Goal: Transaction & Acquisition: Purchase product/service

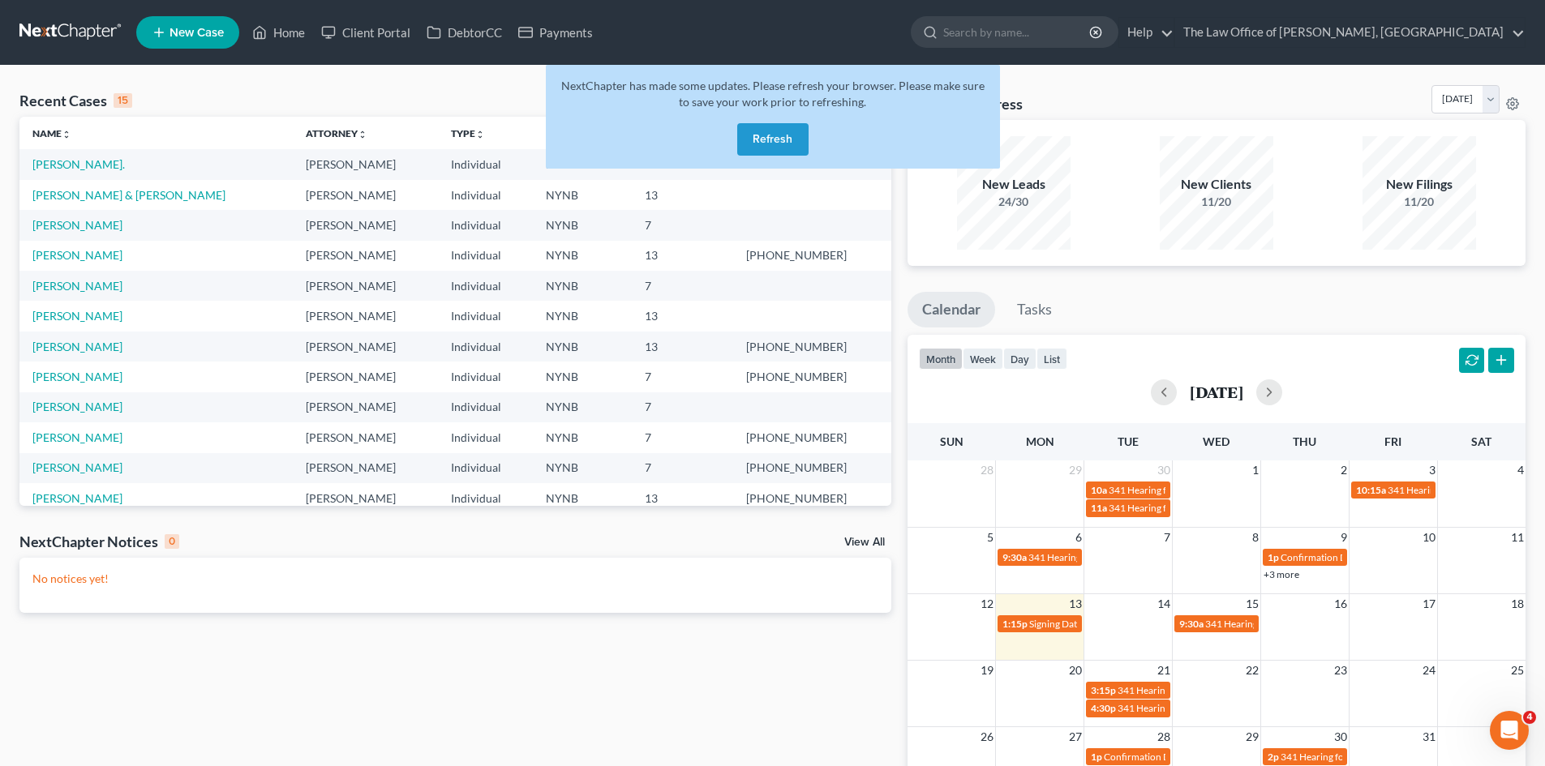
click at [788, 137] on button "Refresh" at bounding box center [772, 139] width 71 height 32
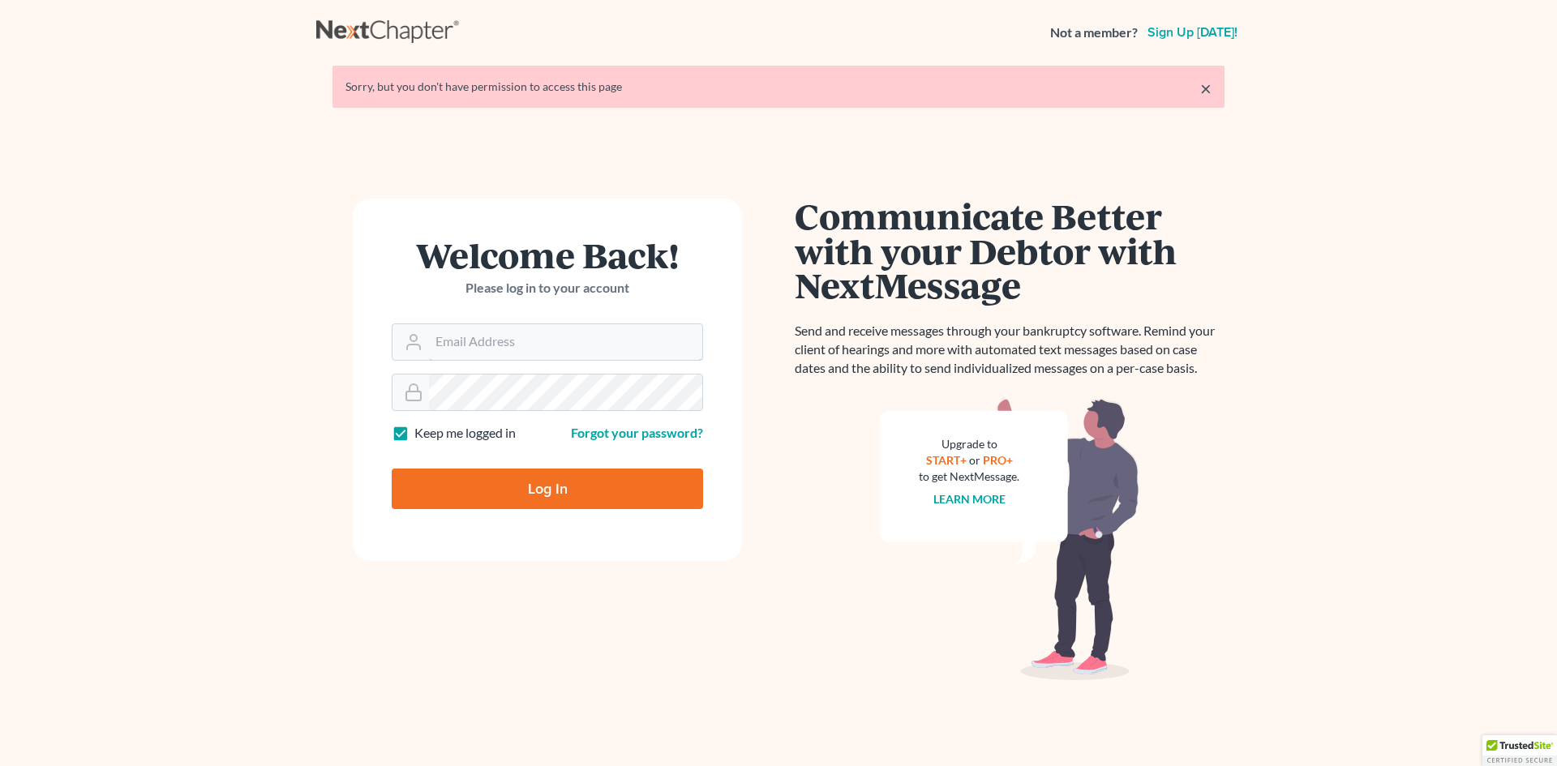
type input "christiaan@mvnlaw.com"
click at [541, 493] on input "Log In" at bounding box center [547, 489] width 311 height 41
type input "Thinking..."
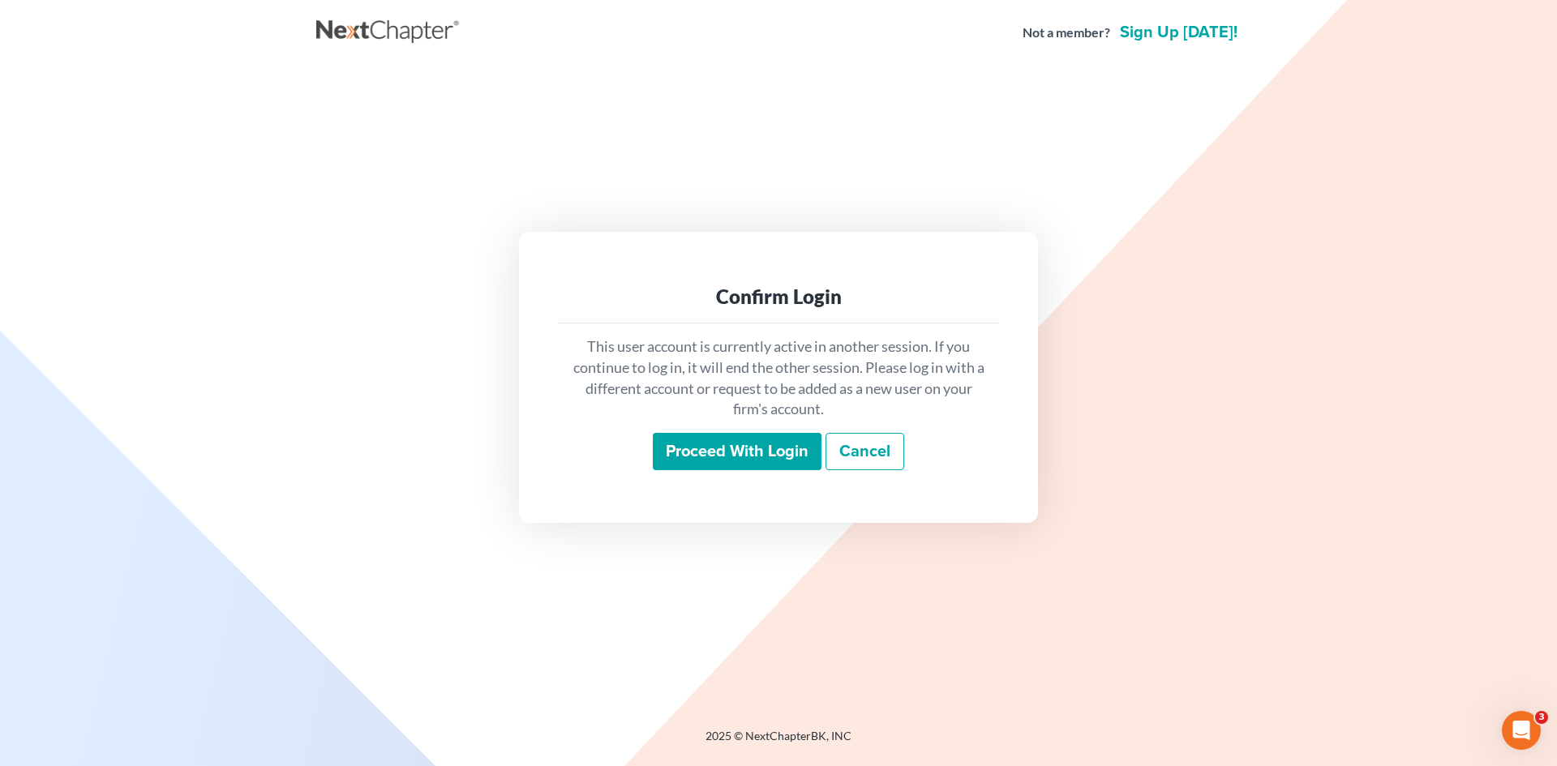
click at [751, 455] on input "Proceed with login" at bounding box center [737, 451] width 169 height 37
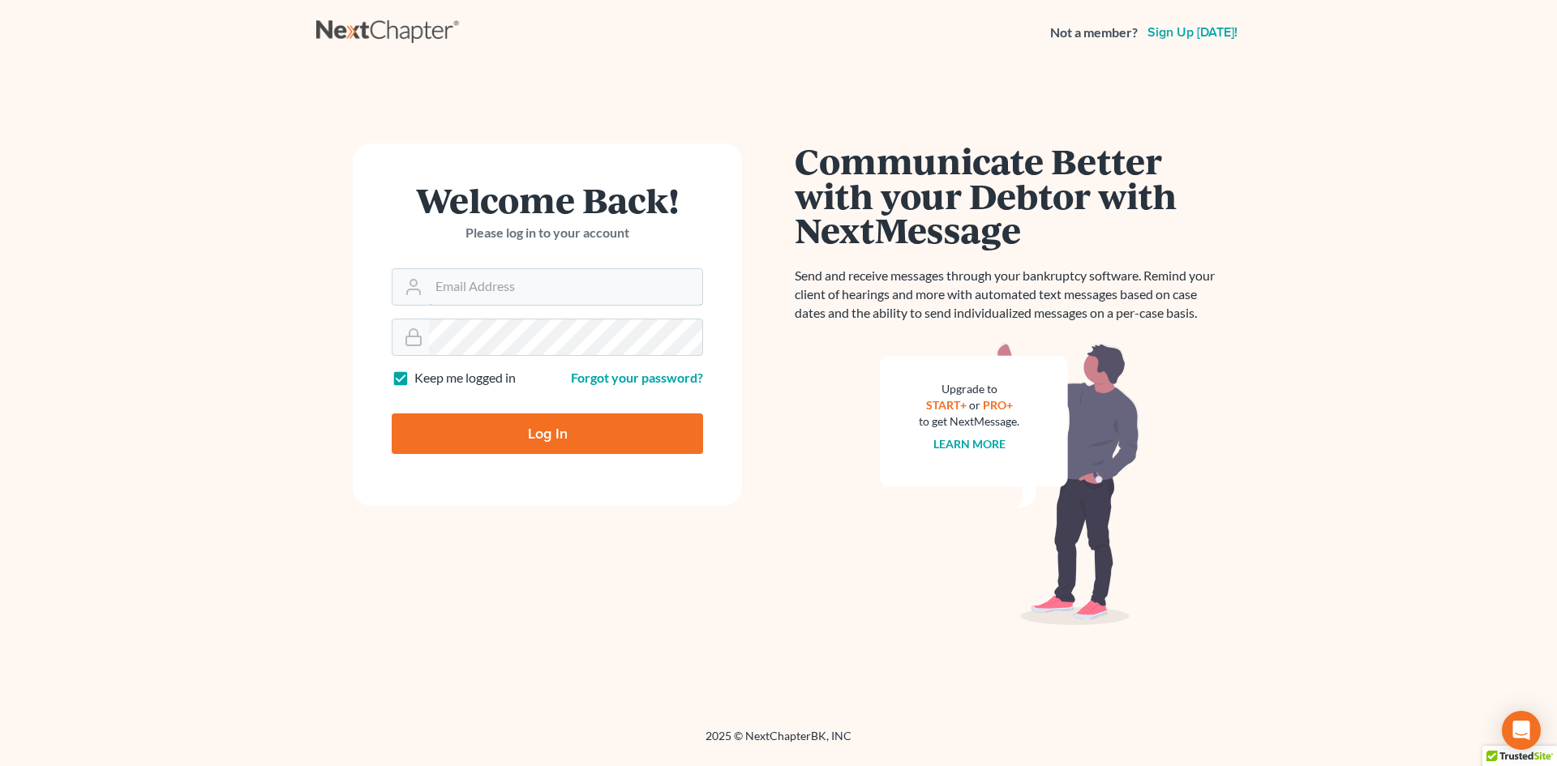
type input "[PERSON_NAME][EMAIL_ADDRESS][DOMAIN_NAME]"
drag, startPoint x: 544, startPoint y: 429, endPoint x: 417, endPoint y: 144, distance: 312.6
click at [544, 429] on input "Log In" at bounding box center [547, 434] width 311 height 41
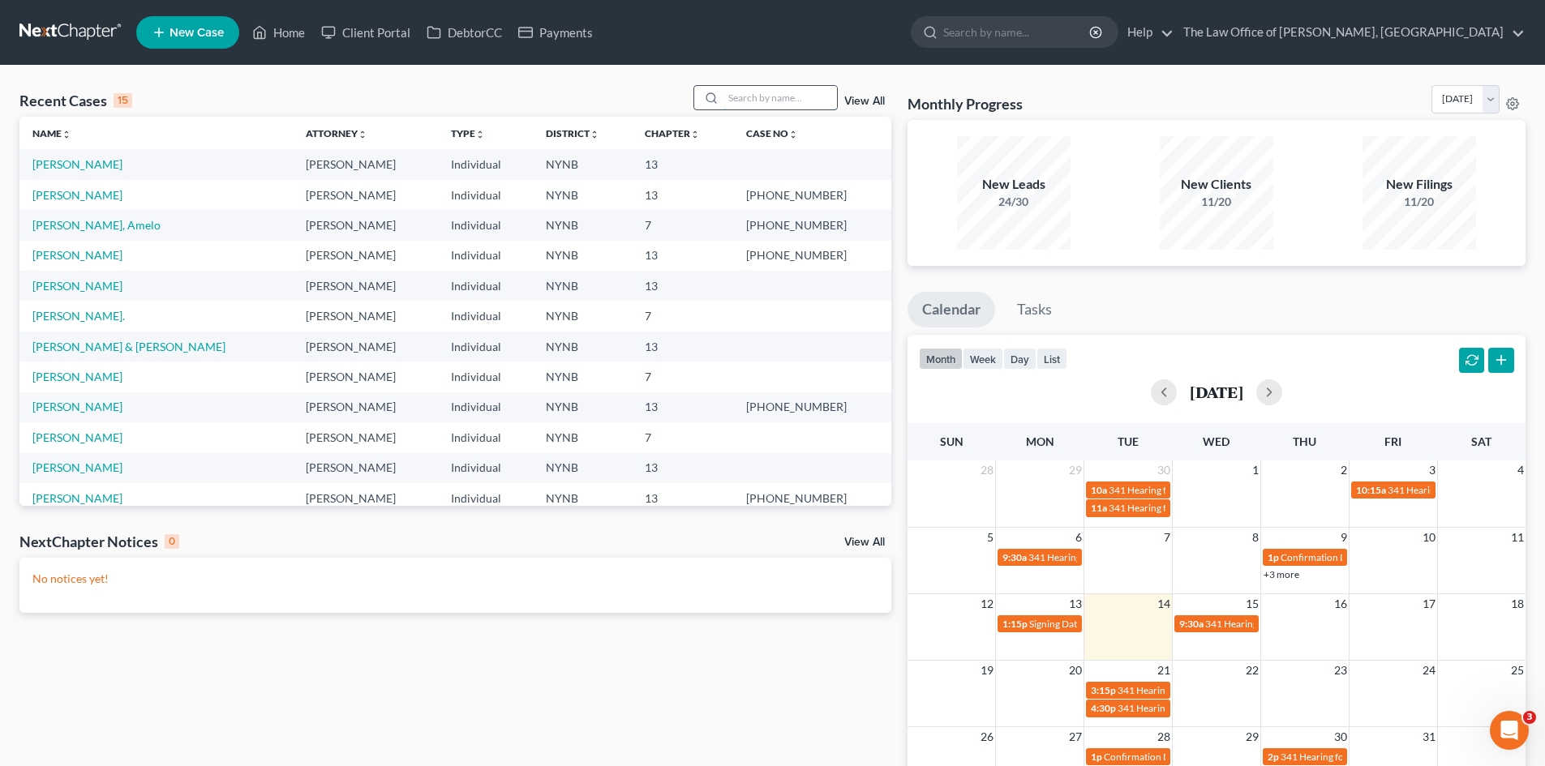
click at [784, 97] on input "search" at bounding box center [780, 98] width 114 height 24
type input "[PERSON_NAME]"
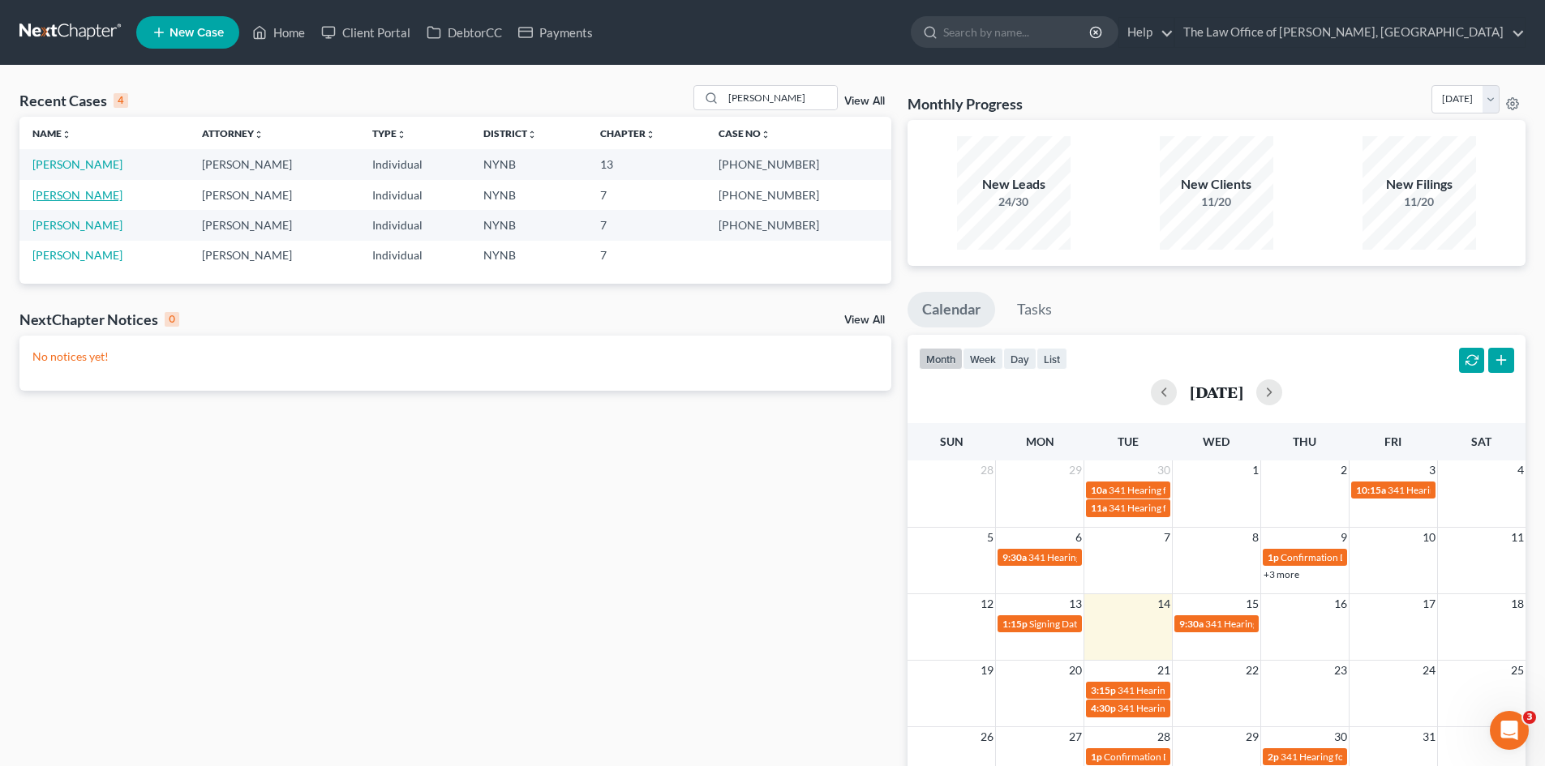
click at [67, 198] on link "[PERSON_NAME]" at bounding box center [77, 195] width 90 height 14
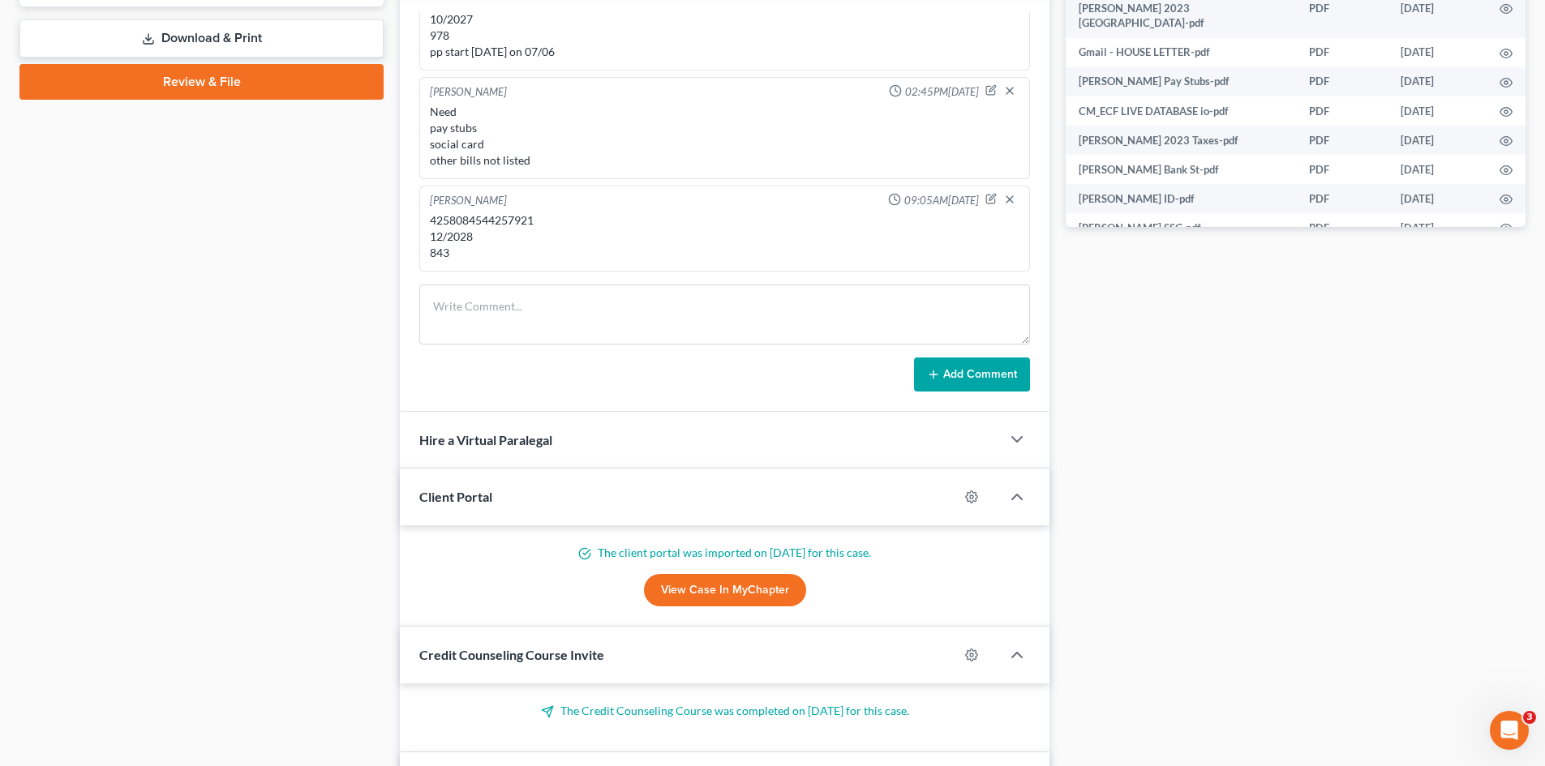
scroll to position [1419, 0]
click at [493, 225] on div "4258084544257921 12/2028 843" at bounding box center [725, 236] width 590 height 49
copy div "4258084544257921"
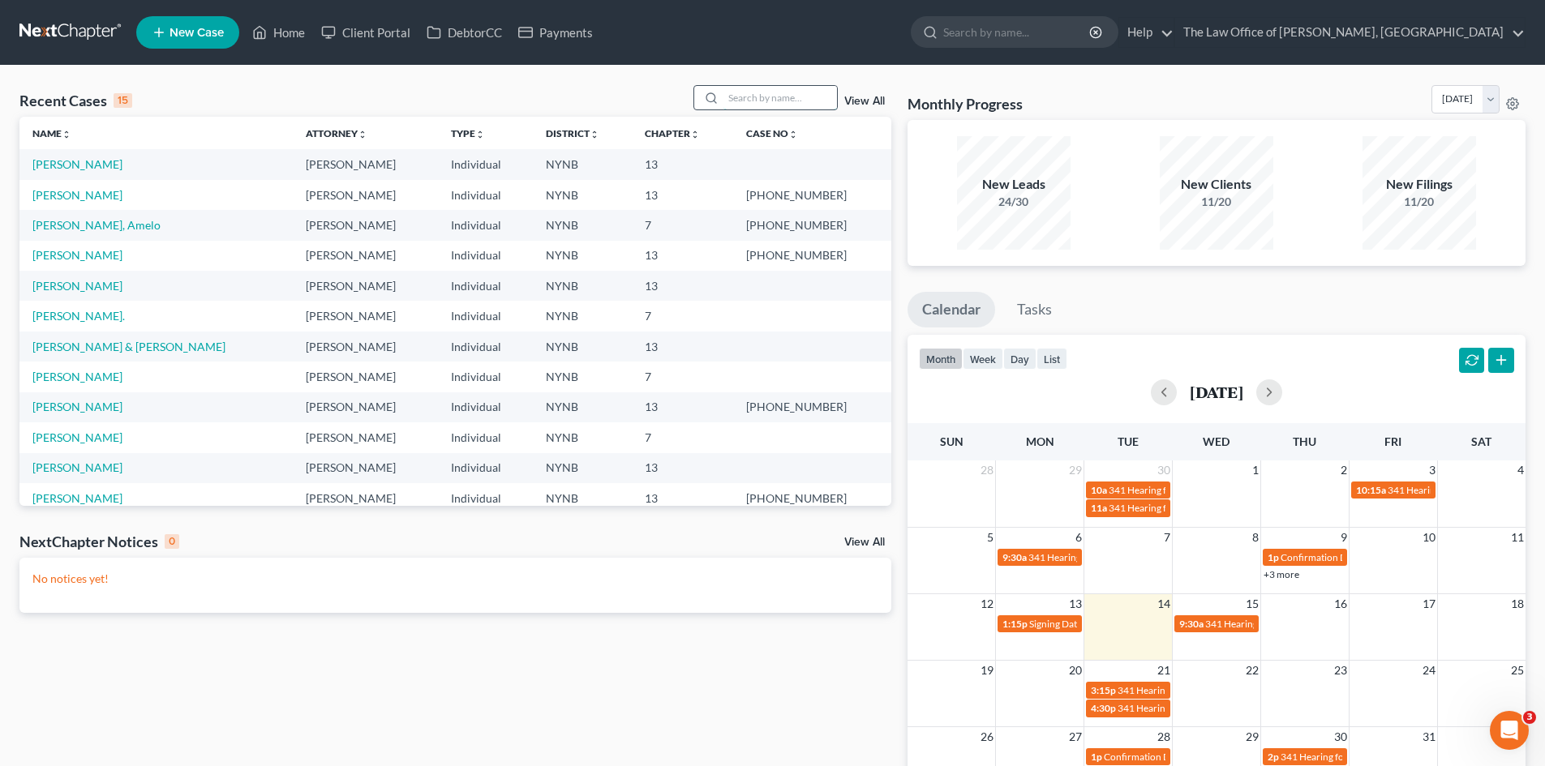
drag, startPoint x: 765, startPoint y: 95, endPoint x: 777, endPoint y: 105, distance: 15.6
click at [774, 104] on input "search" at bounding box center [780, 98] width 114 height 24
type input "[PERSON_NAME]"
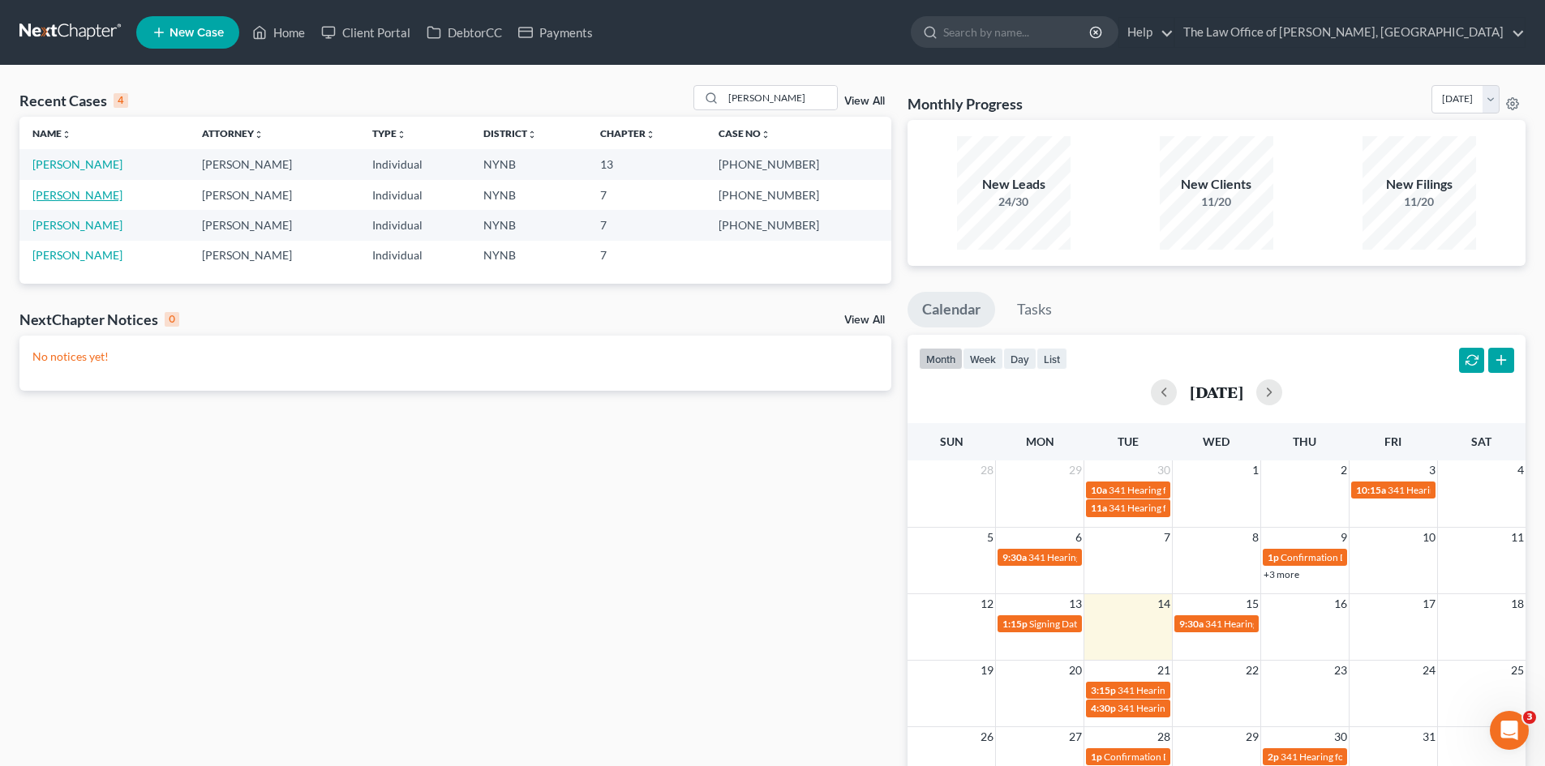
click at [62, 195] on link "[PERSON_NAME]" at bounding box center [77, 195] width 90 height 14
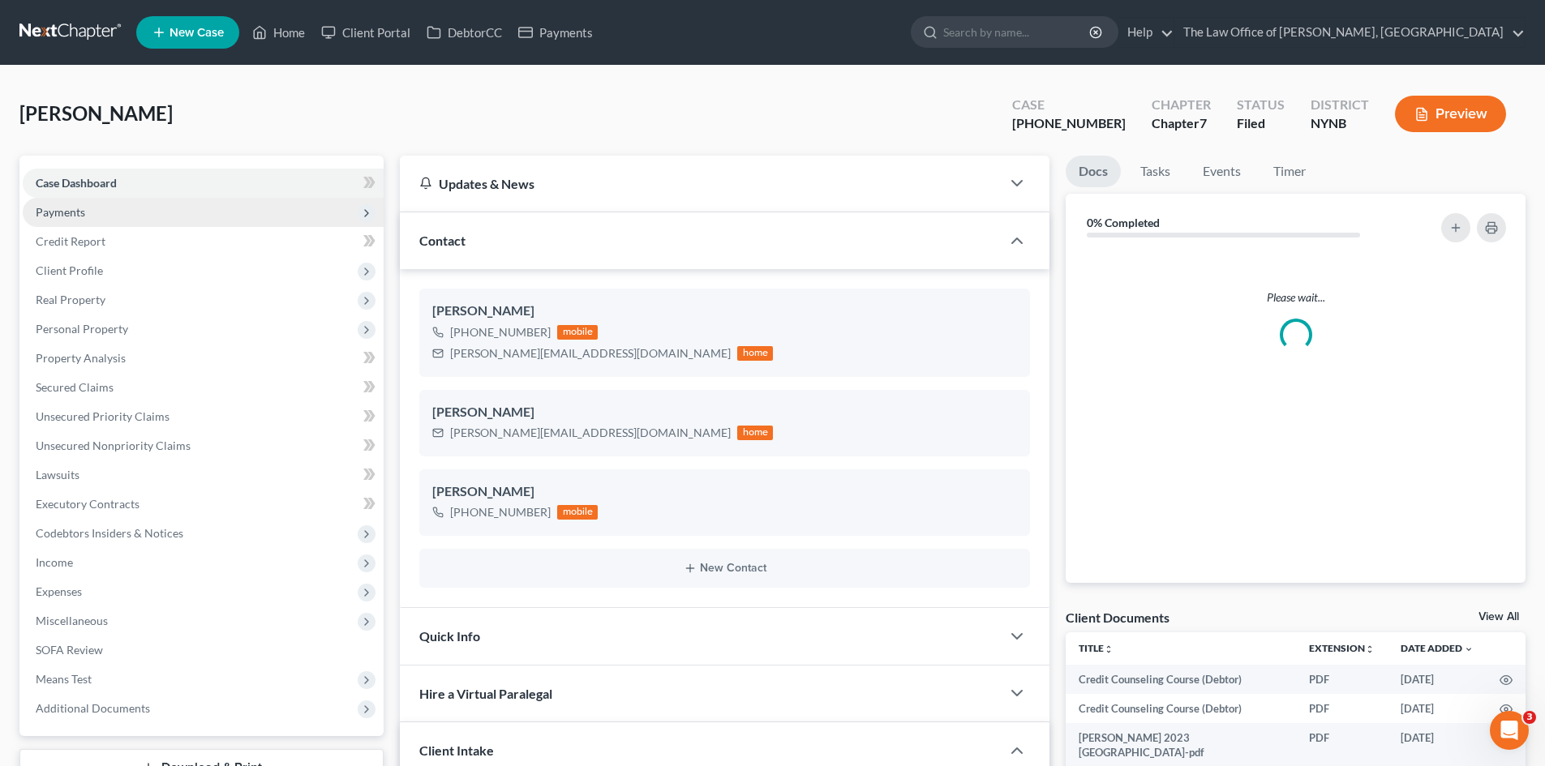
click at [67, 205] on span "Payments" at bounding box center [60, 212] width 49 height 14
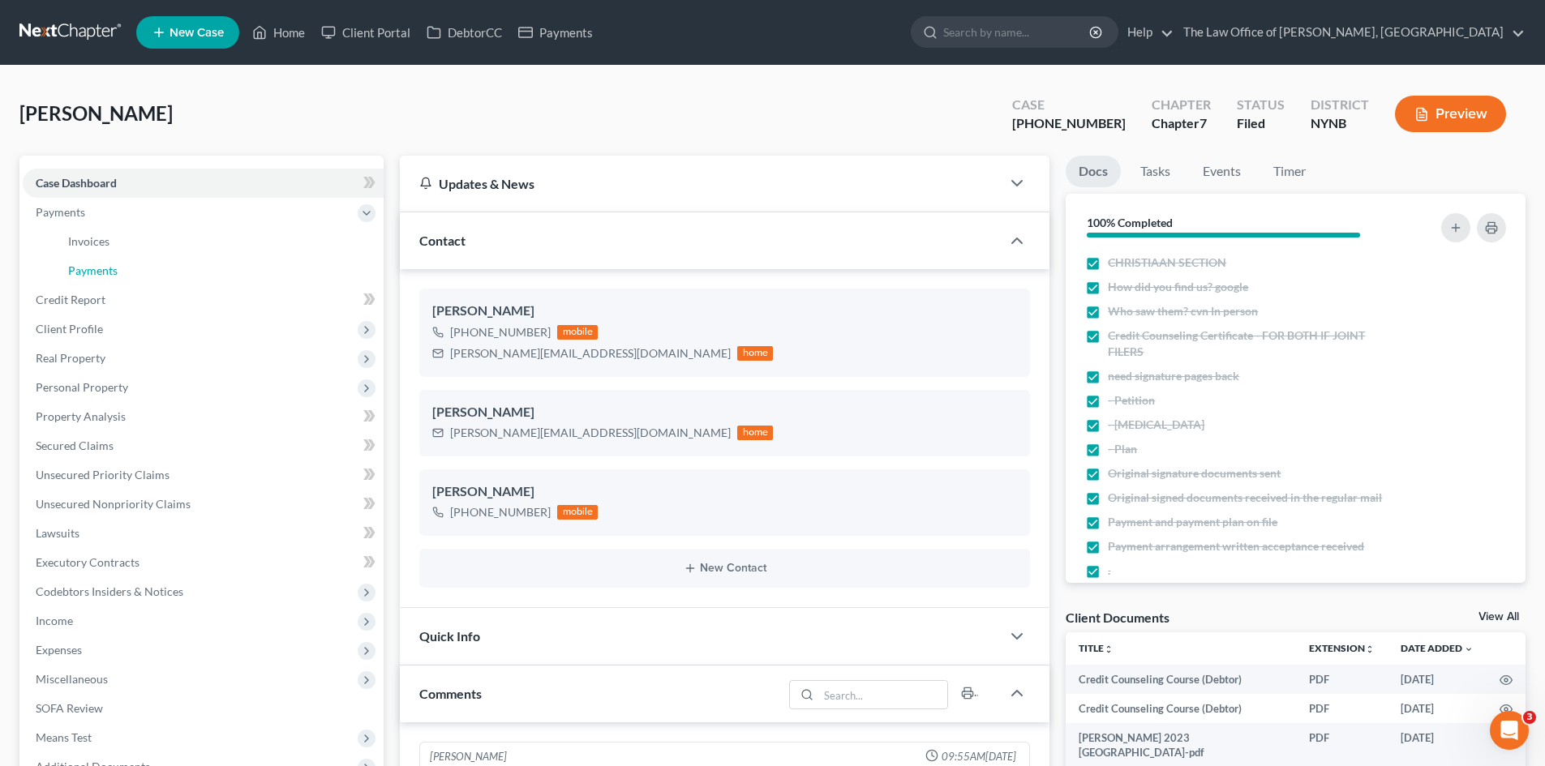
click at [86, 266] on span "Payments" at bounding box center [92, 271] width 49 height 14
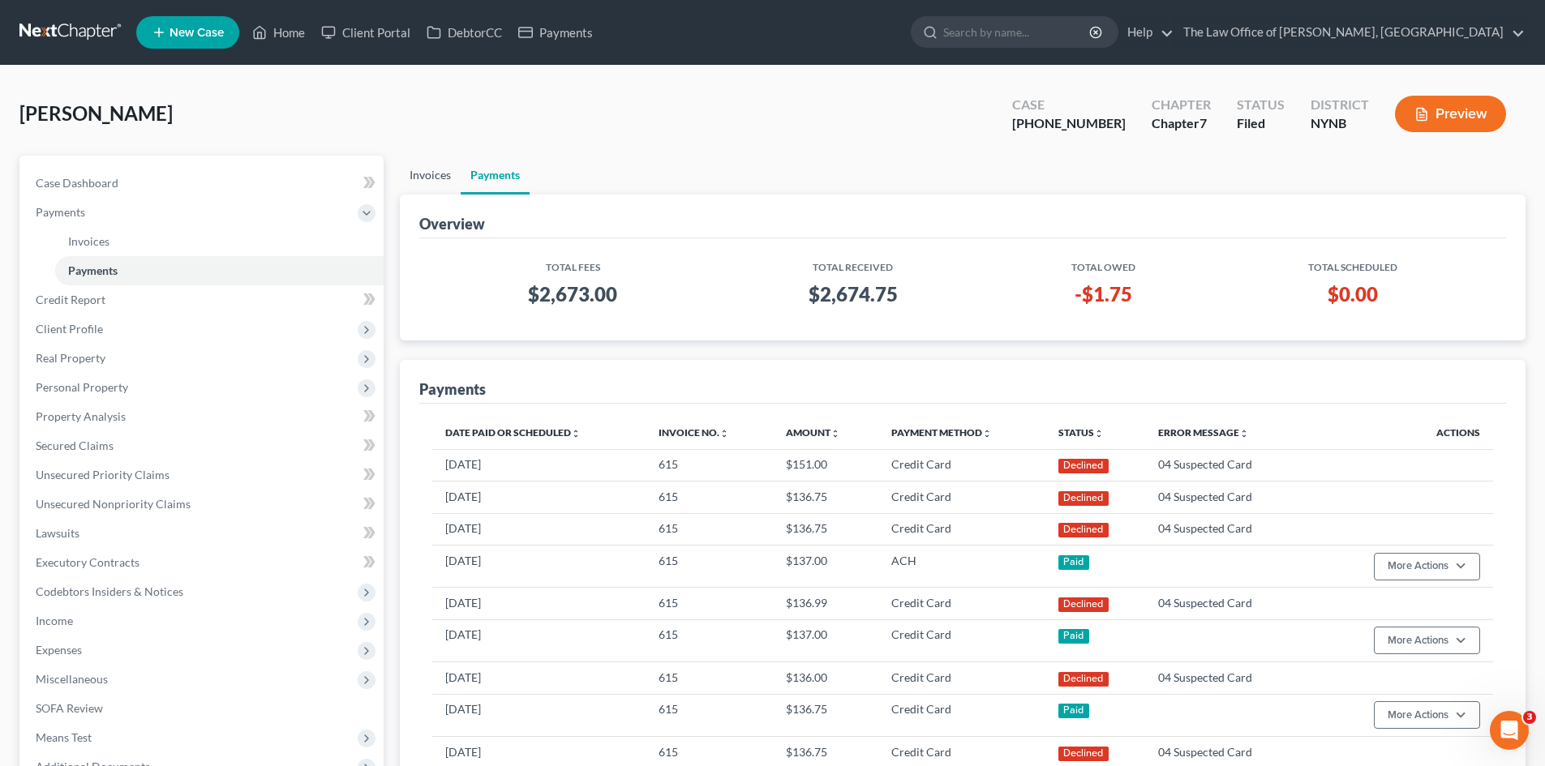
drag, startPoint x: 423, startPoint y: 177, endPoint x: 664, endPoint y: 267, distance: 257.2
click at [423, 177] on link "Invoices" at bounding box center [430, 175] width 61 height 39
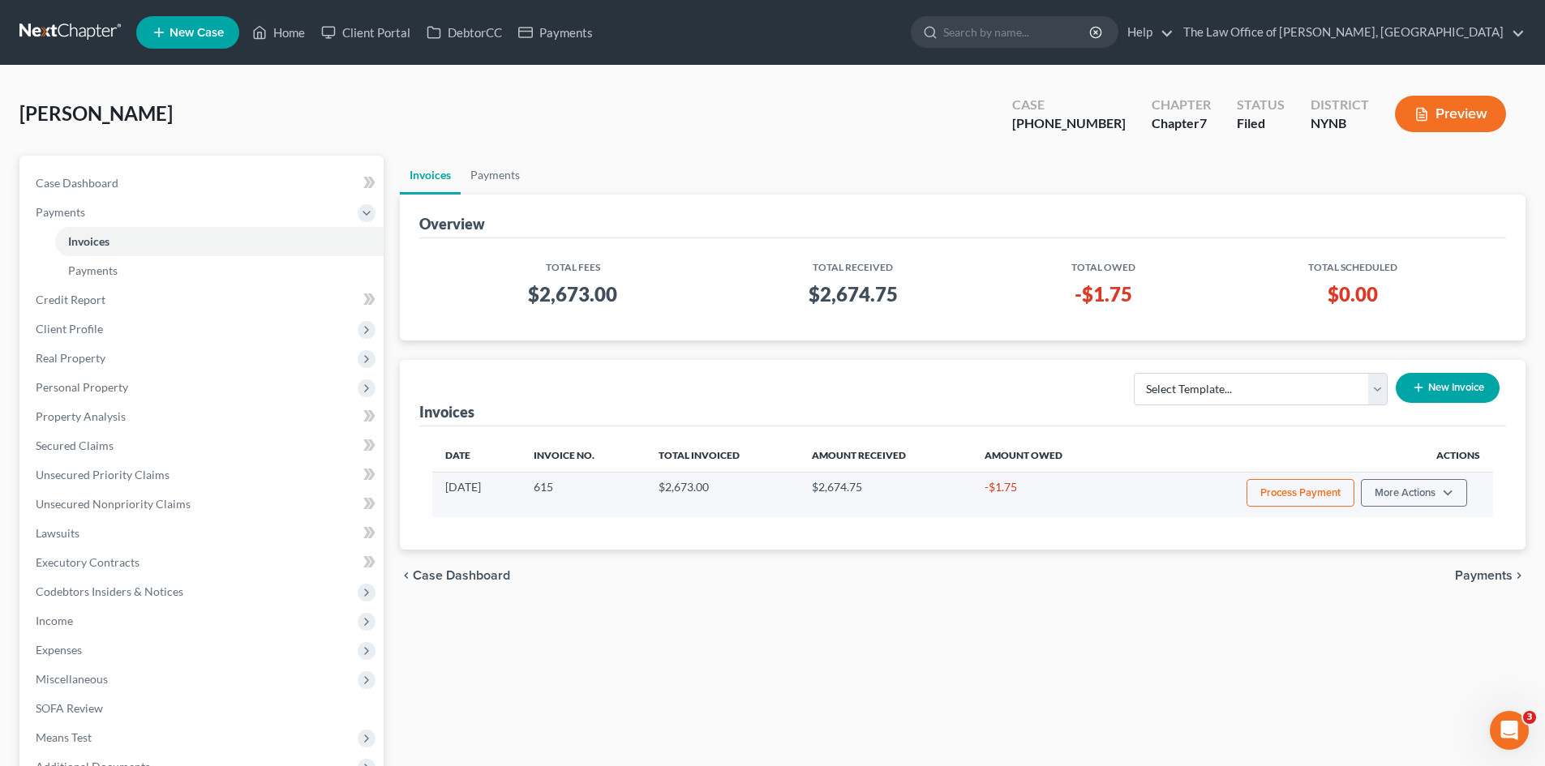
click at [1318, 485] on button "Process Payment" at bounding box center [1301, 493] width 108 height 28
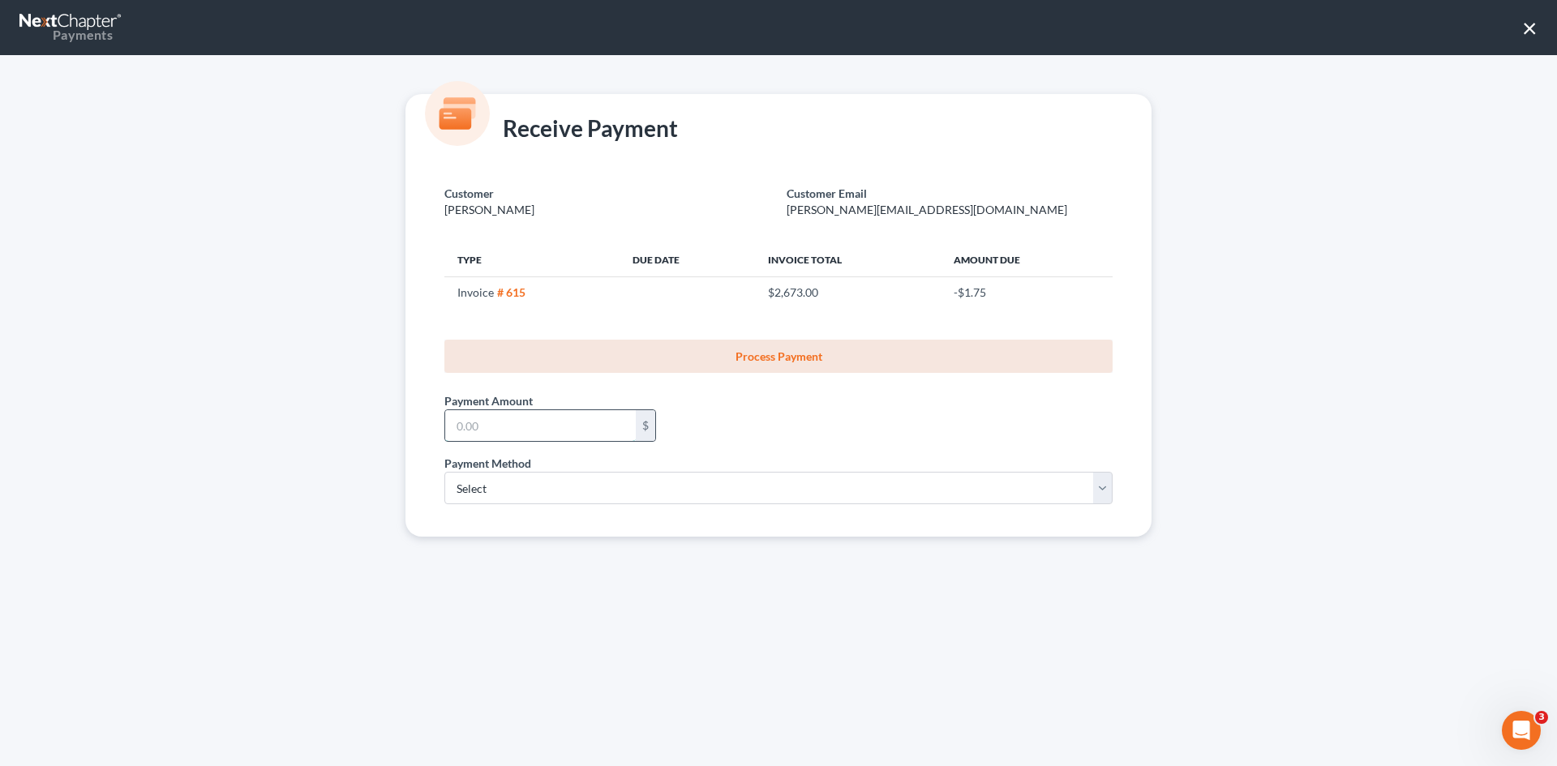
click at [556, 423] on input "text" at bounding box center [540, 425] width 191 height 31
type input "151"
click at [577, 490] on select "Select ACH Credit Card" at bounding box center [778, 488] width 668 height 32
select select "1"
click at [444, 472] on select "Select ACH Credit Card" at bounding box center [778, 488] width 668 height 32
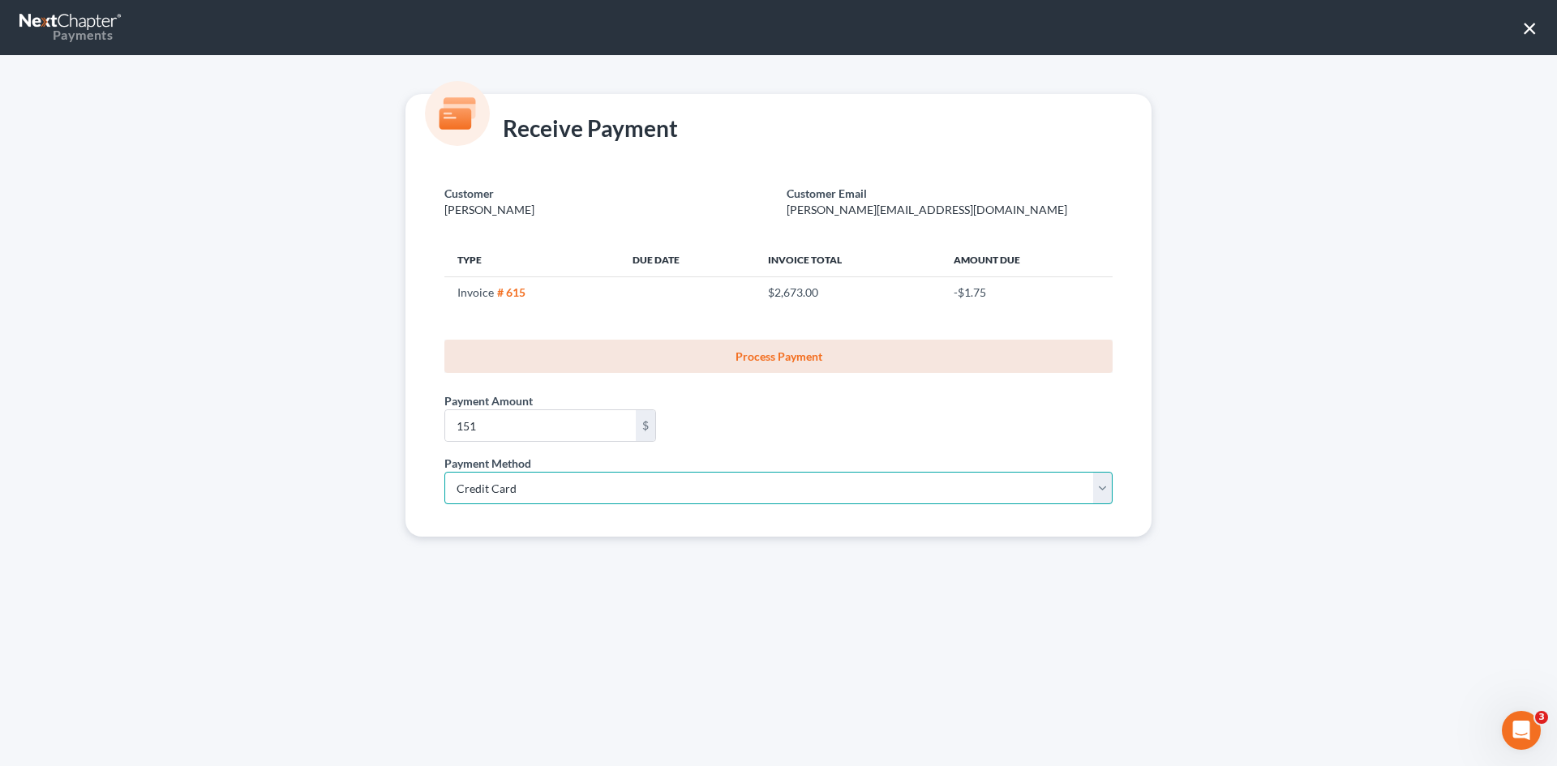
select select "35"
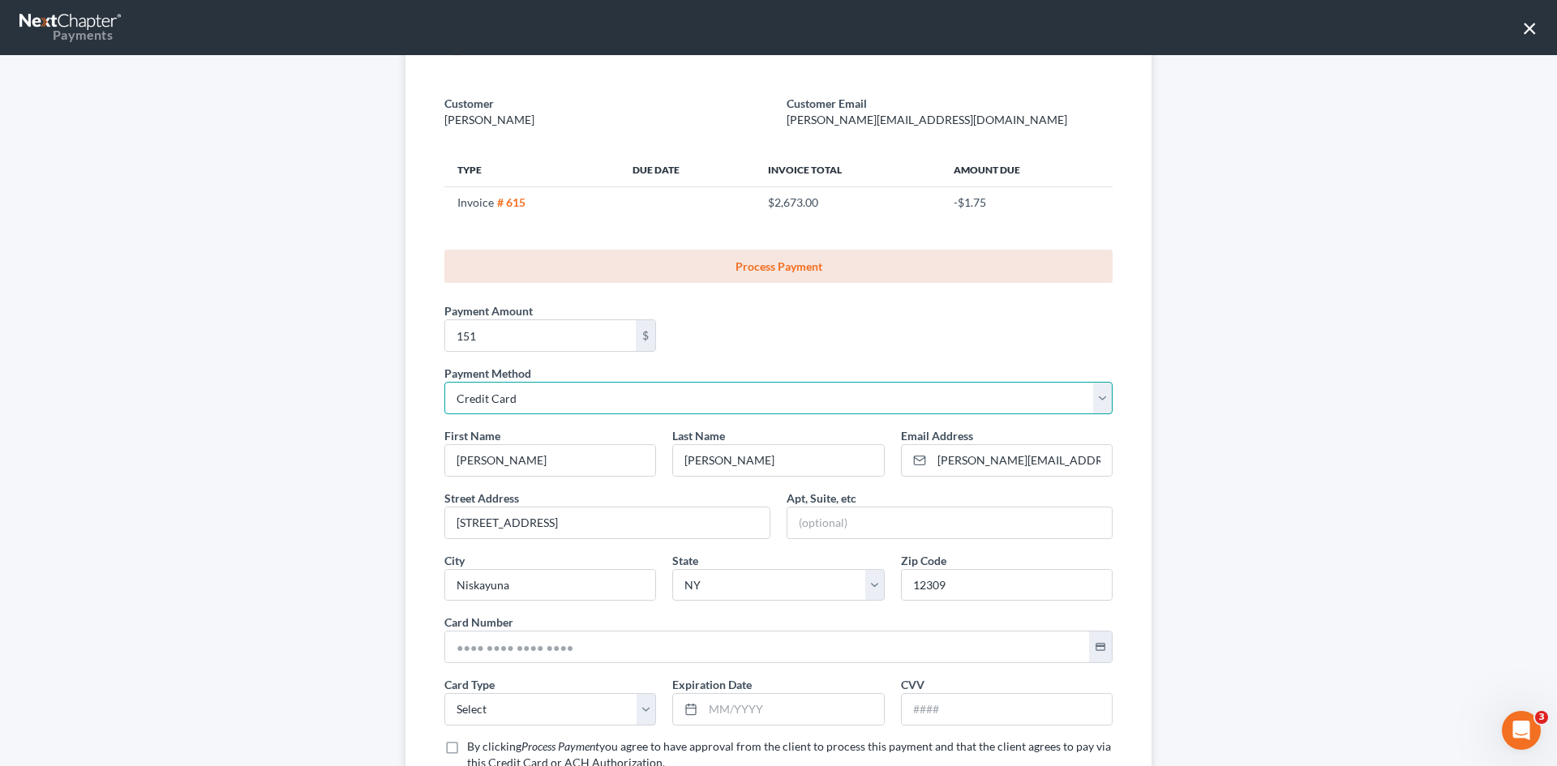
scroll to position [215, 0]
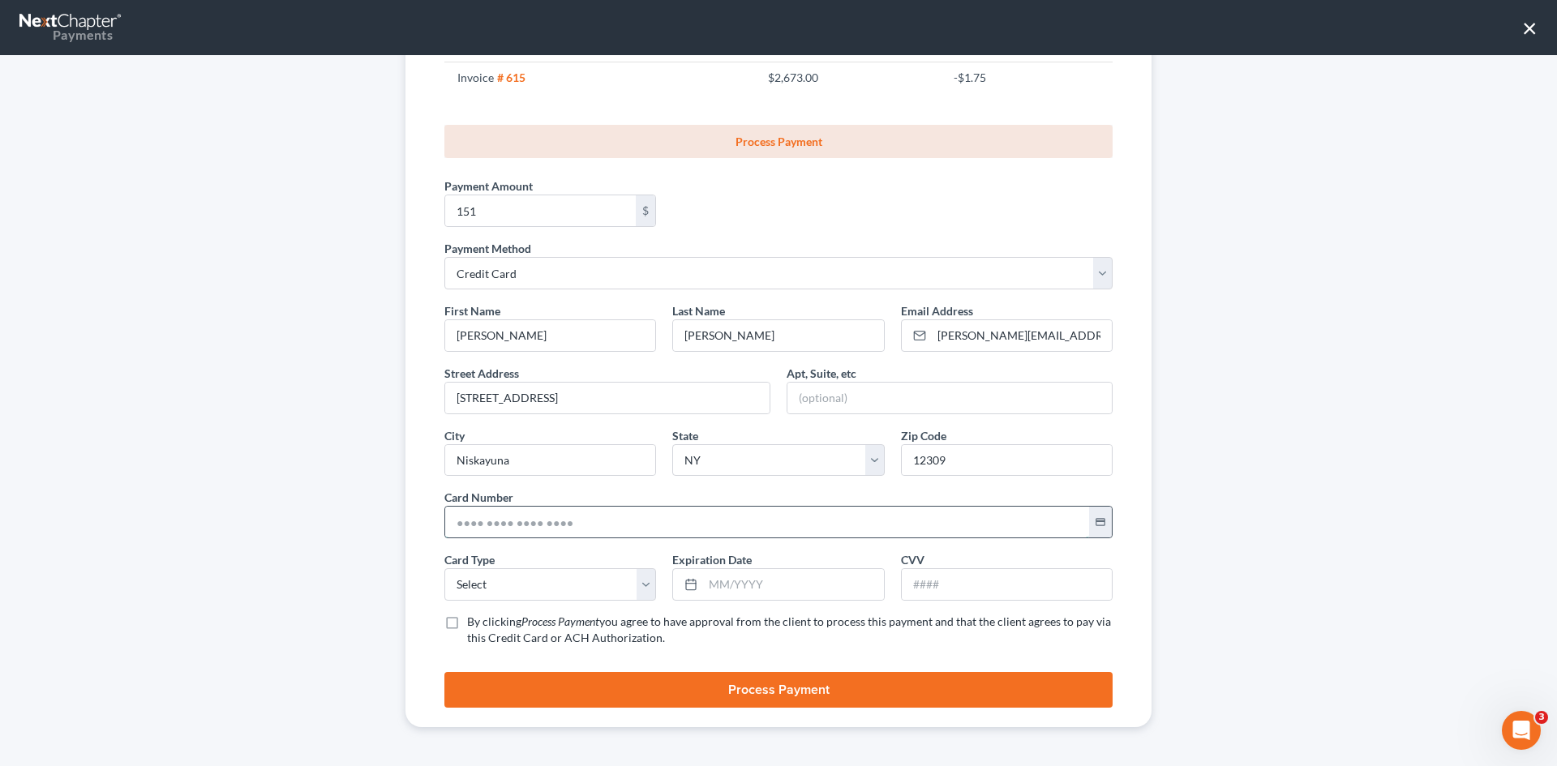
click at [508, 531] on input "text" at bounding box center [767, 522] width 644 height 31
paste input "4258 0845 4425 7921"
type input "4258 0845 4425 7921"
click at [492, 586] on select "Select Visa MasterCard Discover American Express" at bounding box center [550, 585] width 212 height 32
select select "0"
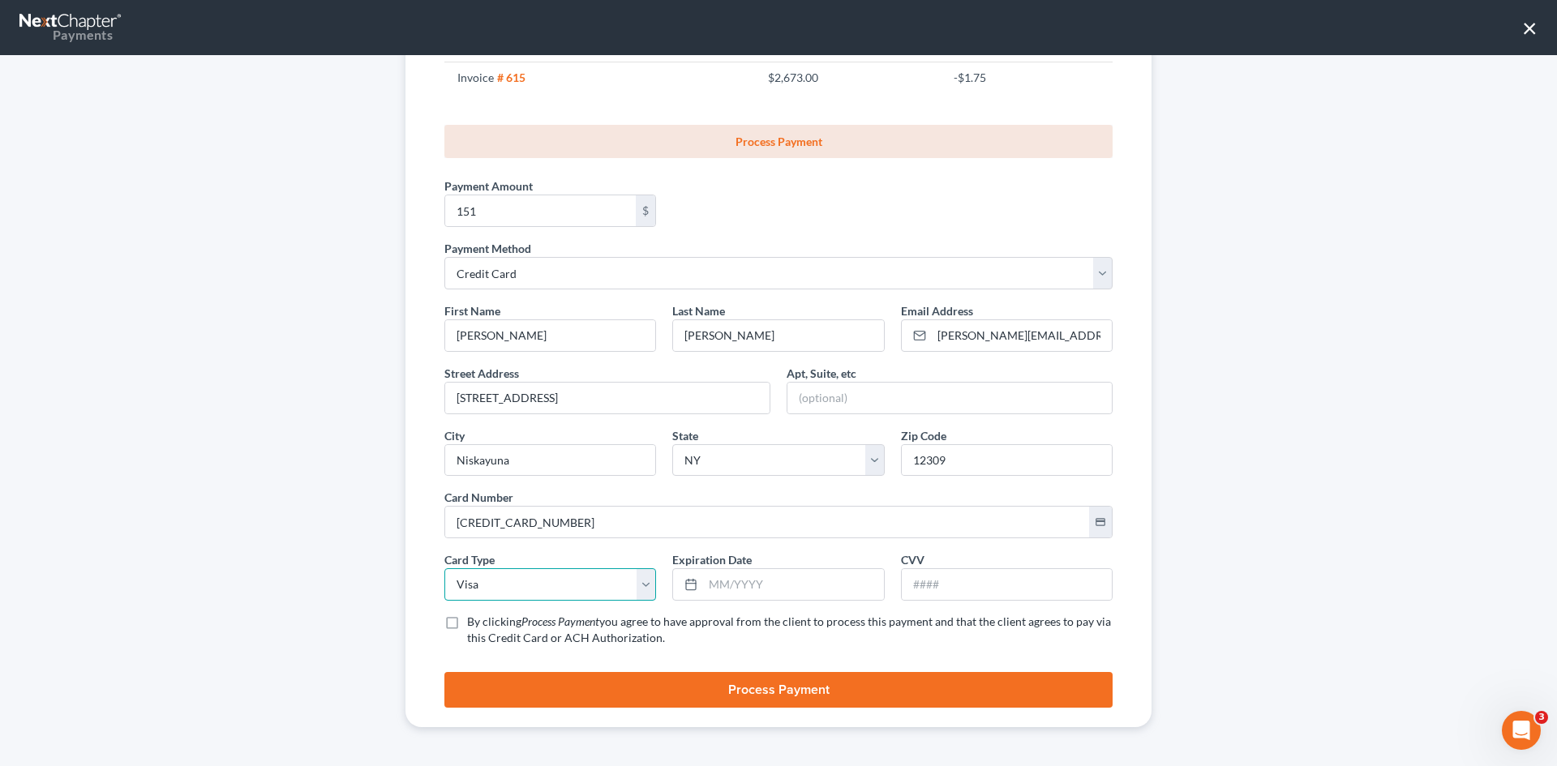
click at [444, 569] on select "Select Visa MasterCard Discover American Express" at bounding box center [550, 585] width 212 height 32
click at [724, 586] on input "text" at bounding box center [793, 584] width 180 height 31
type input "12/2028"
click at [983, 578] on input "text" at bounding box center [1007, 584] width 210 height 31
type input "843"
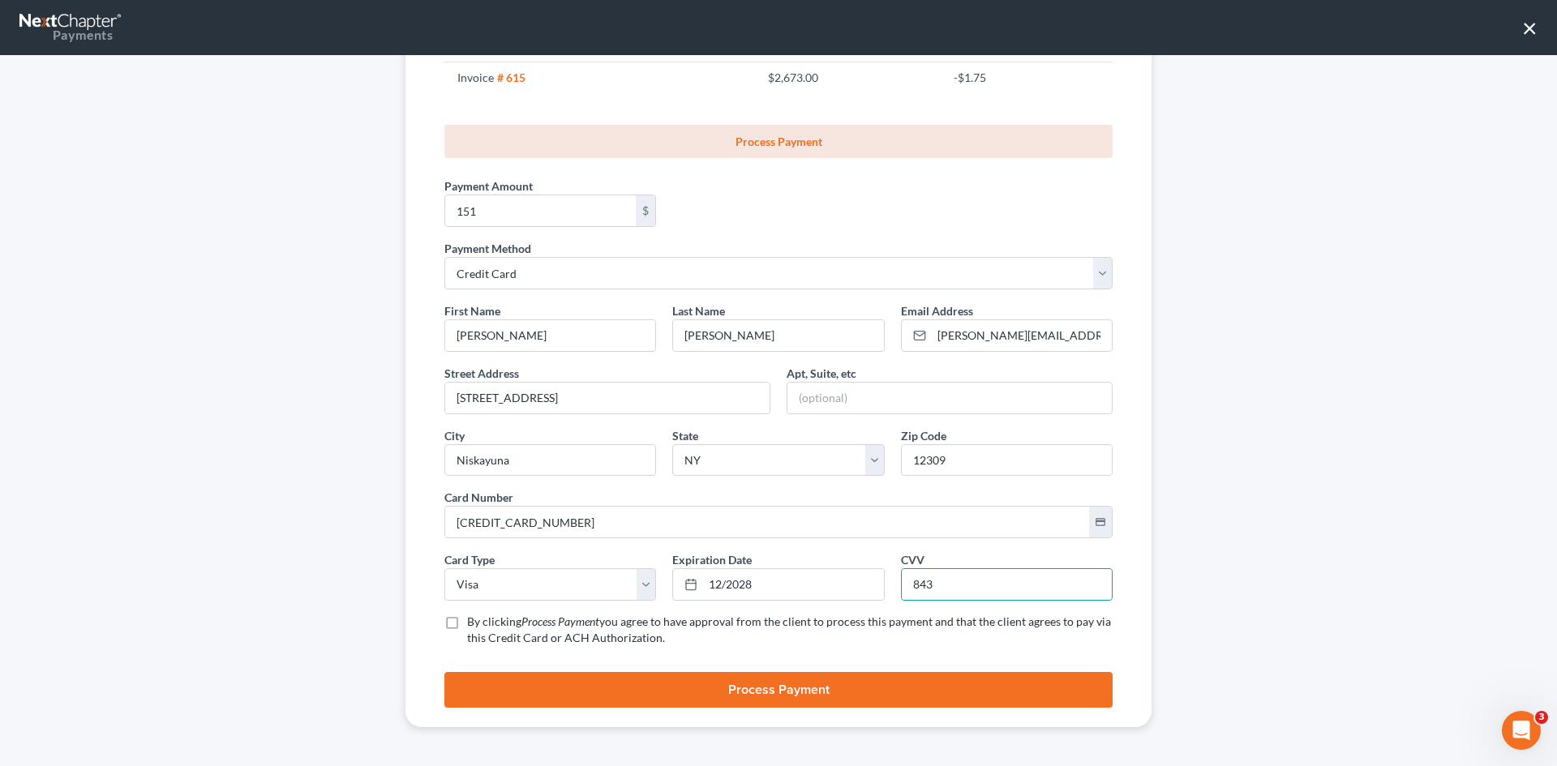
drag, startPoint x: 445, startPoint y: 621, endPoint x: 501, endPoint y: 623, distance: 56.0
click at [467, 621] on label "By clicking Process Payment you agree to have approval from the client to proce…" at bounding box center [790, 630] width 646 height 32
click at [474, 621] on input "By clicking Process Payment you agree to have approval from the client to proce…" at bounding box center [479, 619] width 11 height 11
checkbox input "true"
click at [858, 695] on button "Process Payment" at bounding box center [778, 690] width 668 height 36
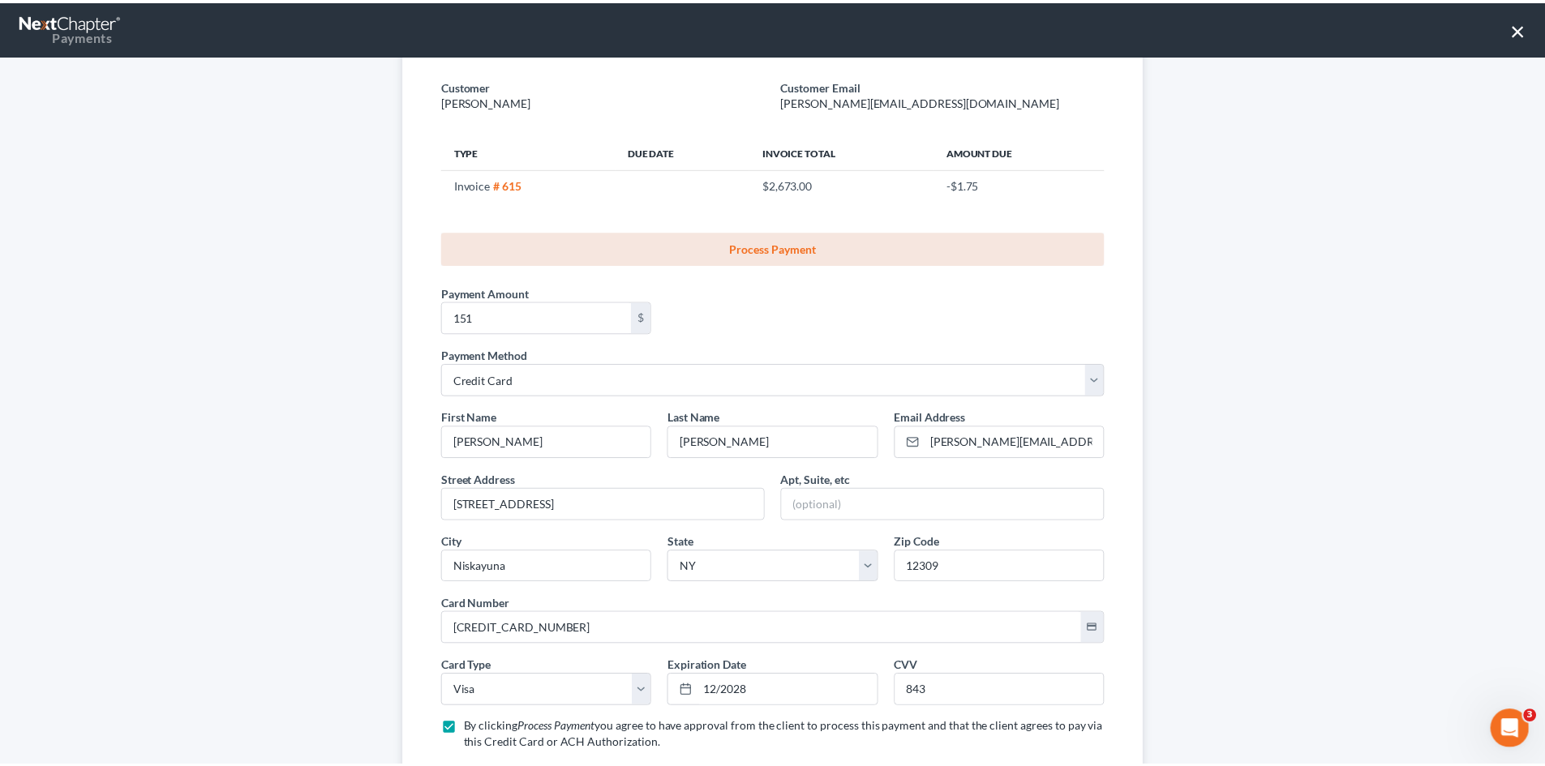
scroll to position [0, 0]
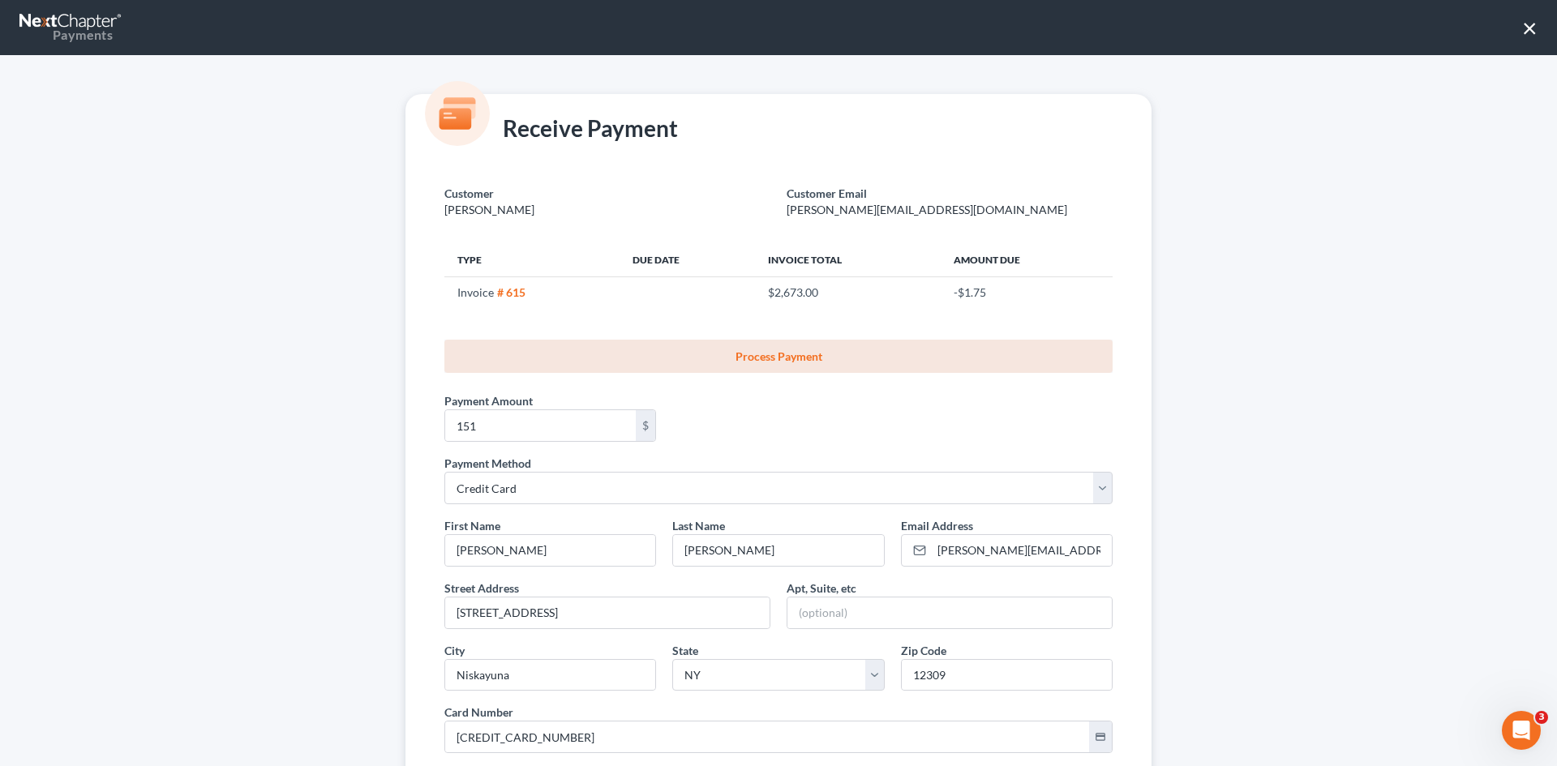
click at [1525, 29] on button "×" at bounding box center [1529, 28] width 15 height 26
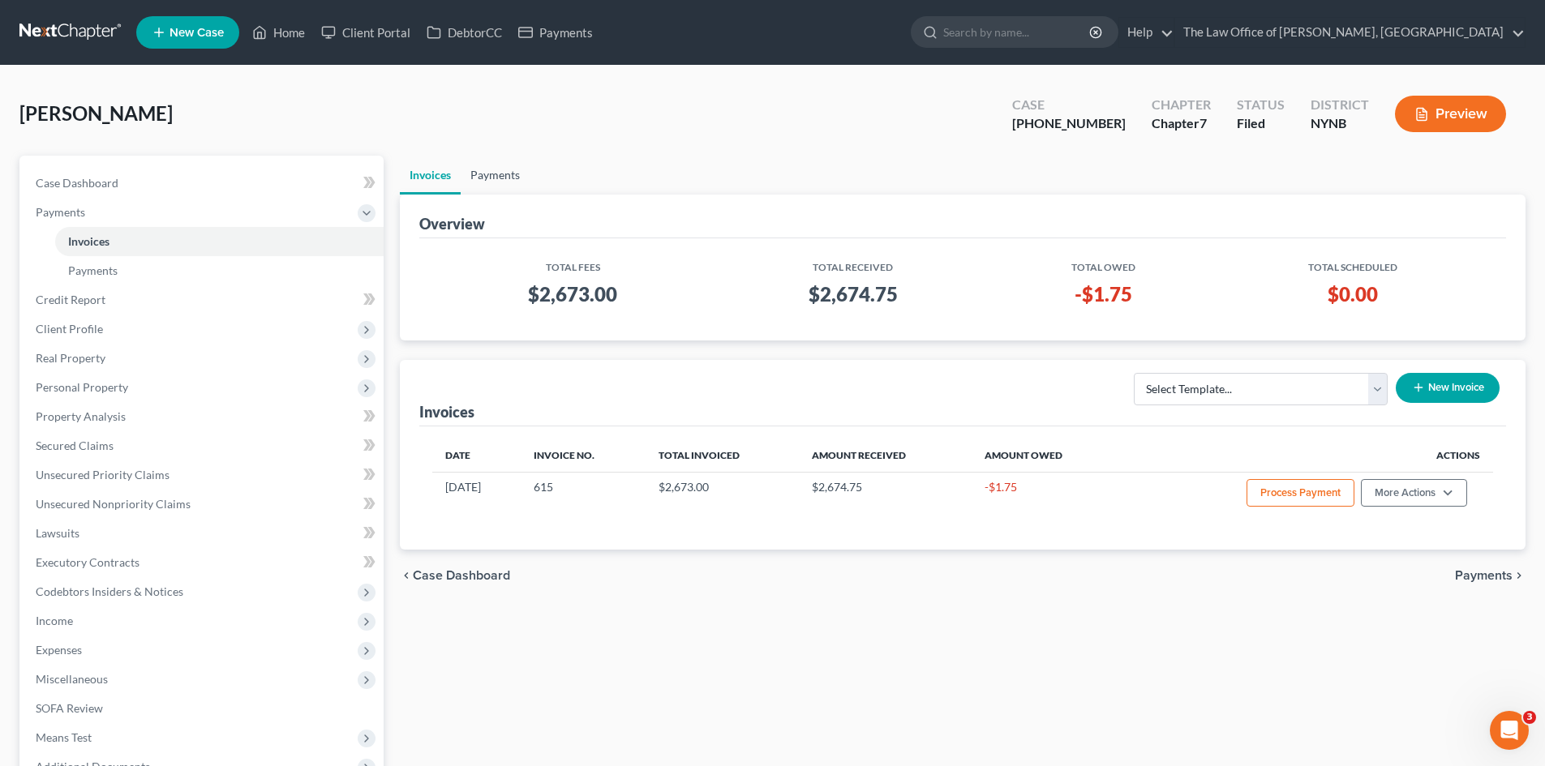
click at [526, 177] on link "Payments" at bounding box center [495, 175] width 69 height 39
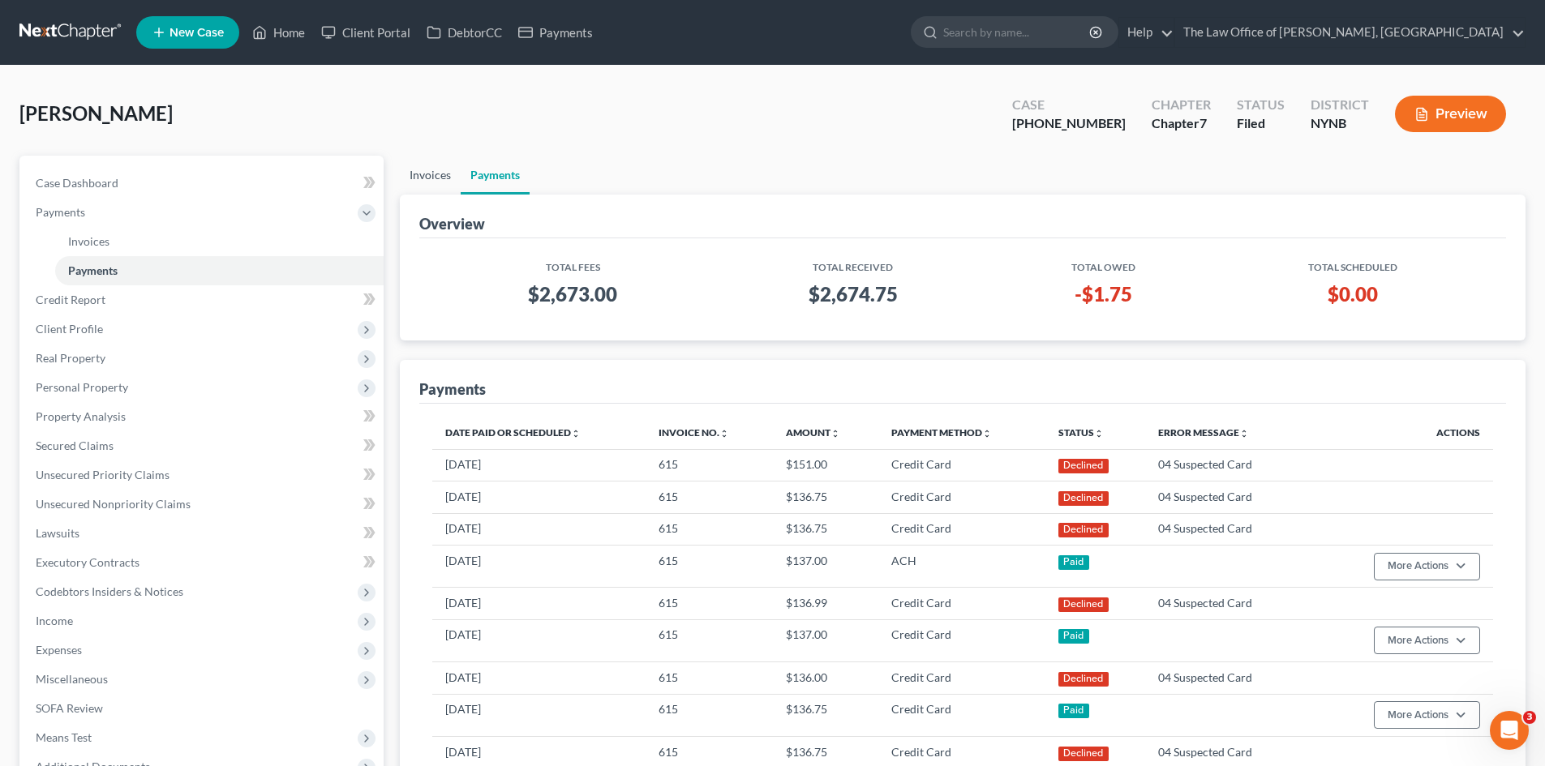
drag, startPoint x: 427, startPoint y: 175, endPoint x: 459, endPoint y: 181, distance: 32.1
click at [427, 175] on link "Invoices" at bounding box center [430, 175] width 61 height 39
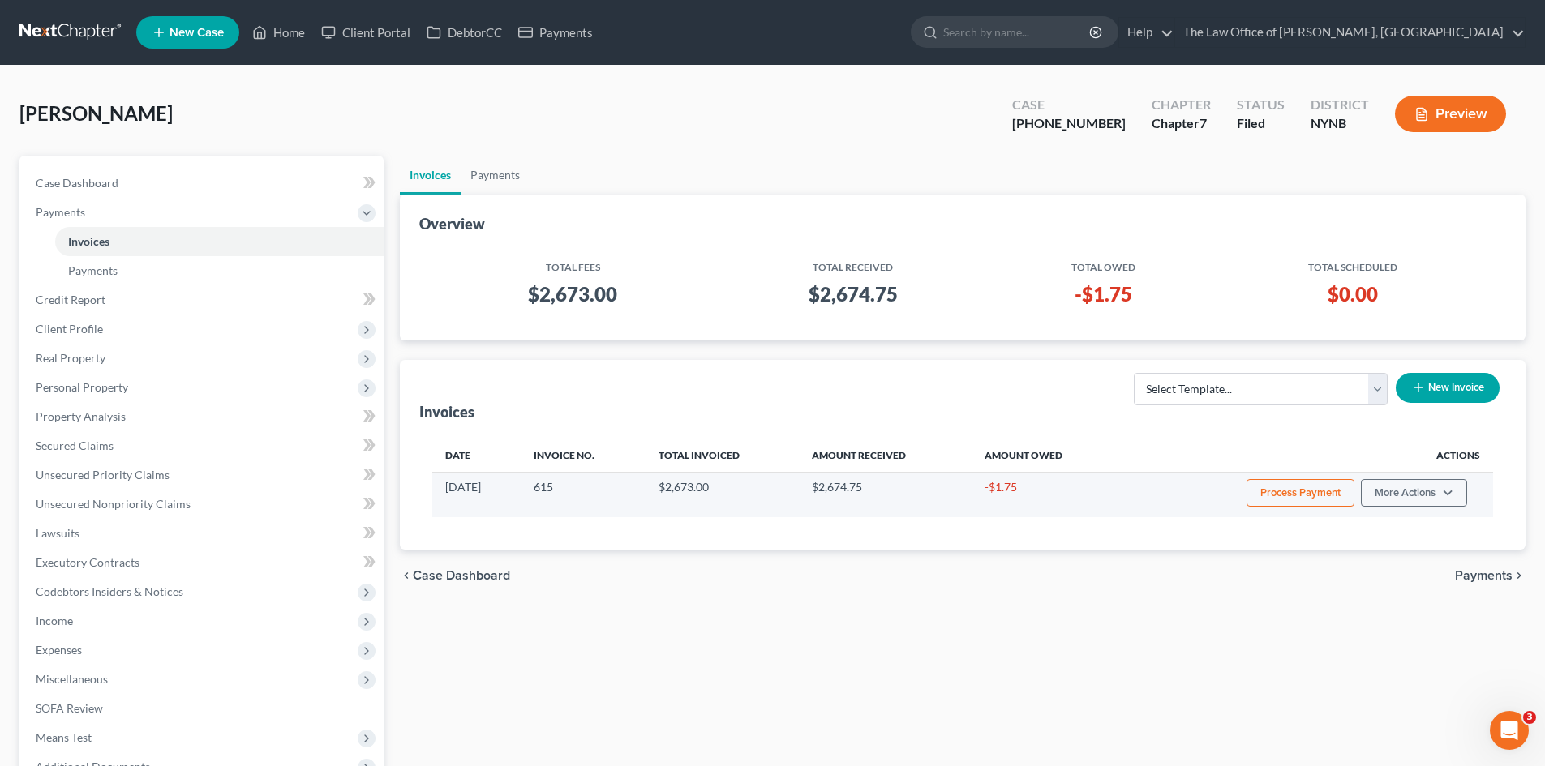
click at [1300, 500] on button "Process Payment" at bounding box center [1301, 493] width 108 height 28
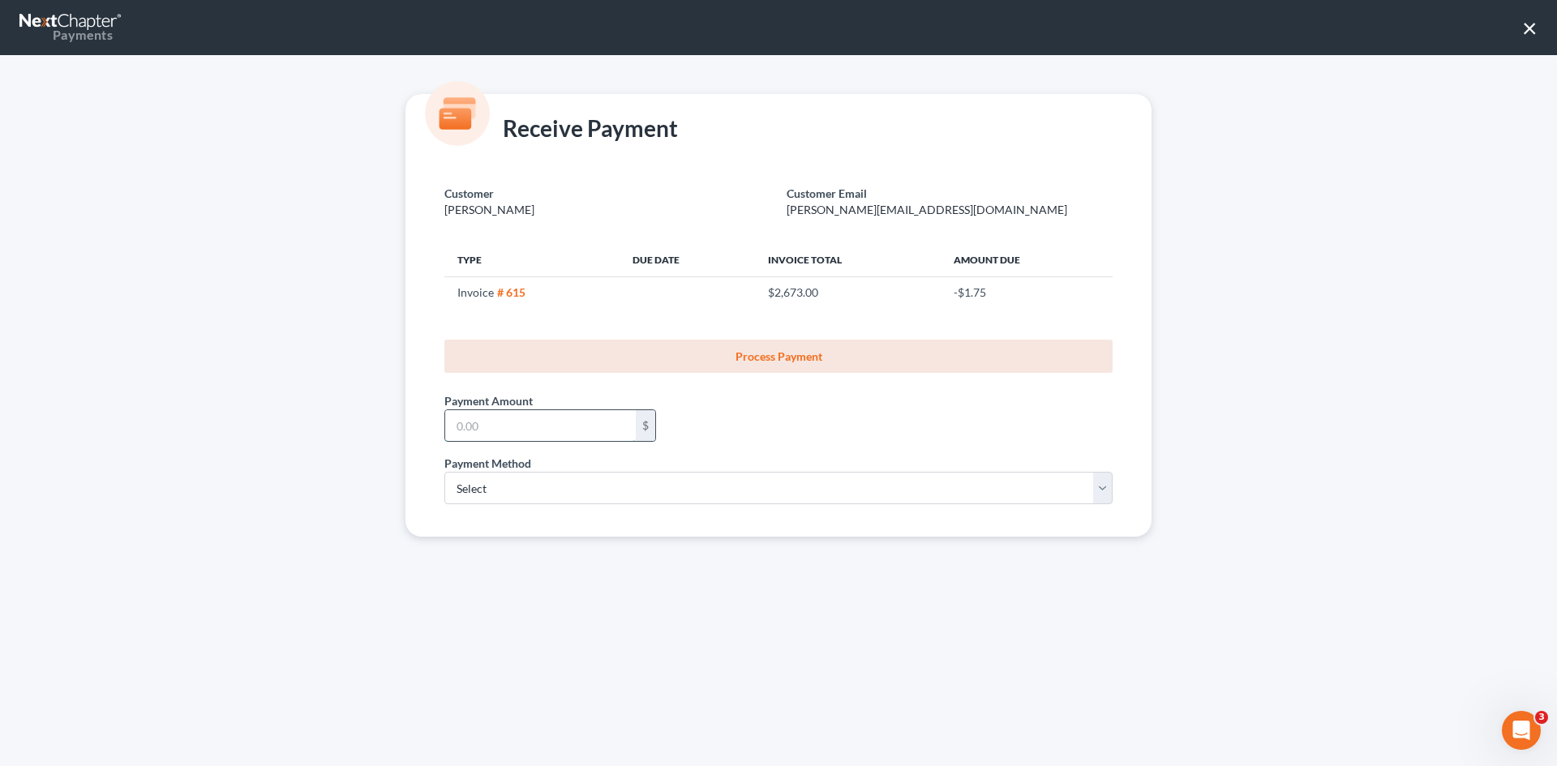
click at [559, 433] on input "text" at bounding box center [540, 425] width 191 height 31
type input "151"
click at [493, 482] on select "Select ACH Credit Card" at bounding box center [778, 488] width 668 height 32
select select "1"
click at [444, 472] on select "Select ACH Credit Card" at bounding box center [778, 488] width 668 height 32
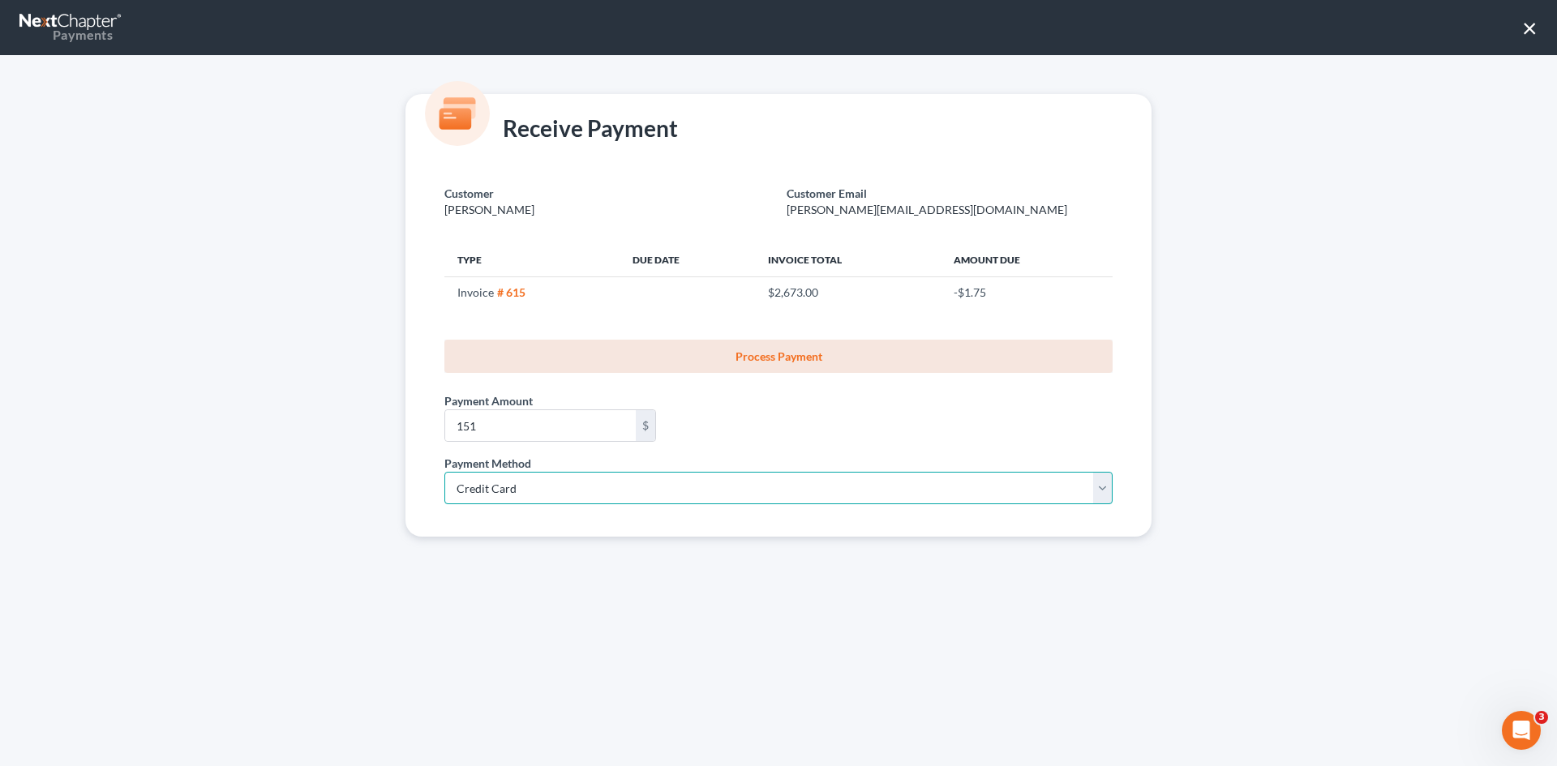
select select "35"
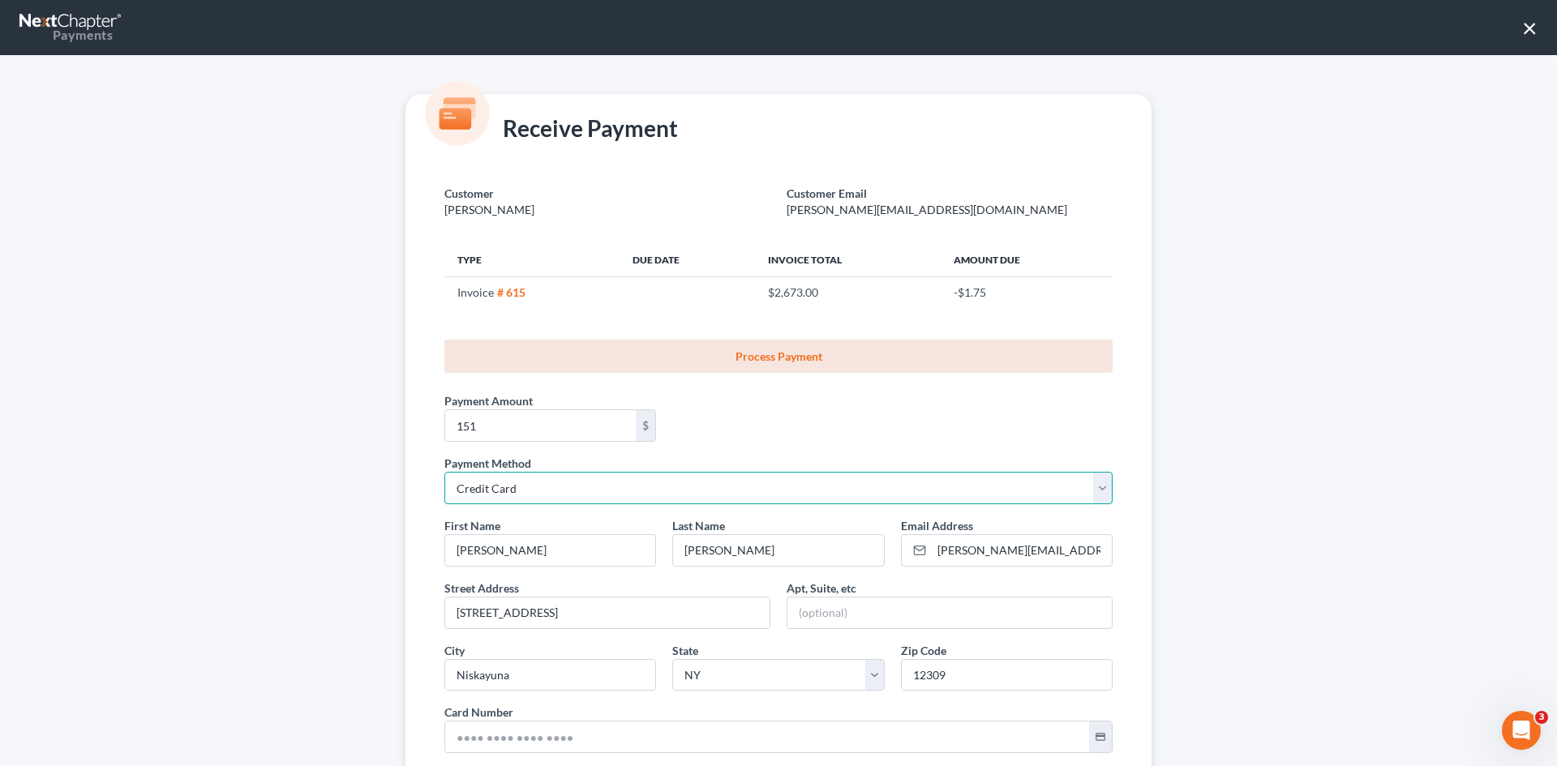
click at [491, 496] on select "Select ACH Credit Card" at bounding box center [778, 488] width 668 height 32
select select "0"
click at [444, 472] on select "Select ACH Credit Card" at bounding box center [778, 488] width 668 height 32
select select "35"
click at [1523, 33] on button "×" at bounding box center [1529, 28] width 15 height 26
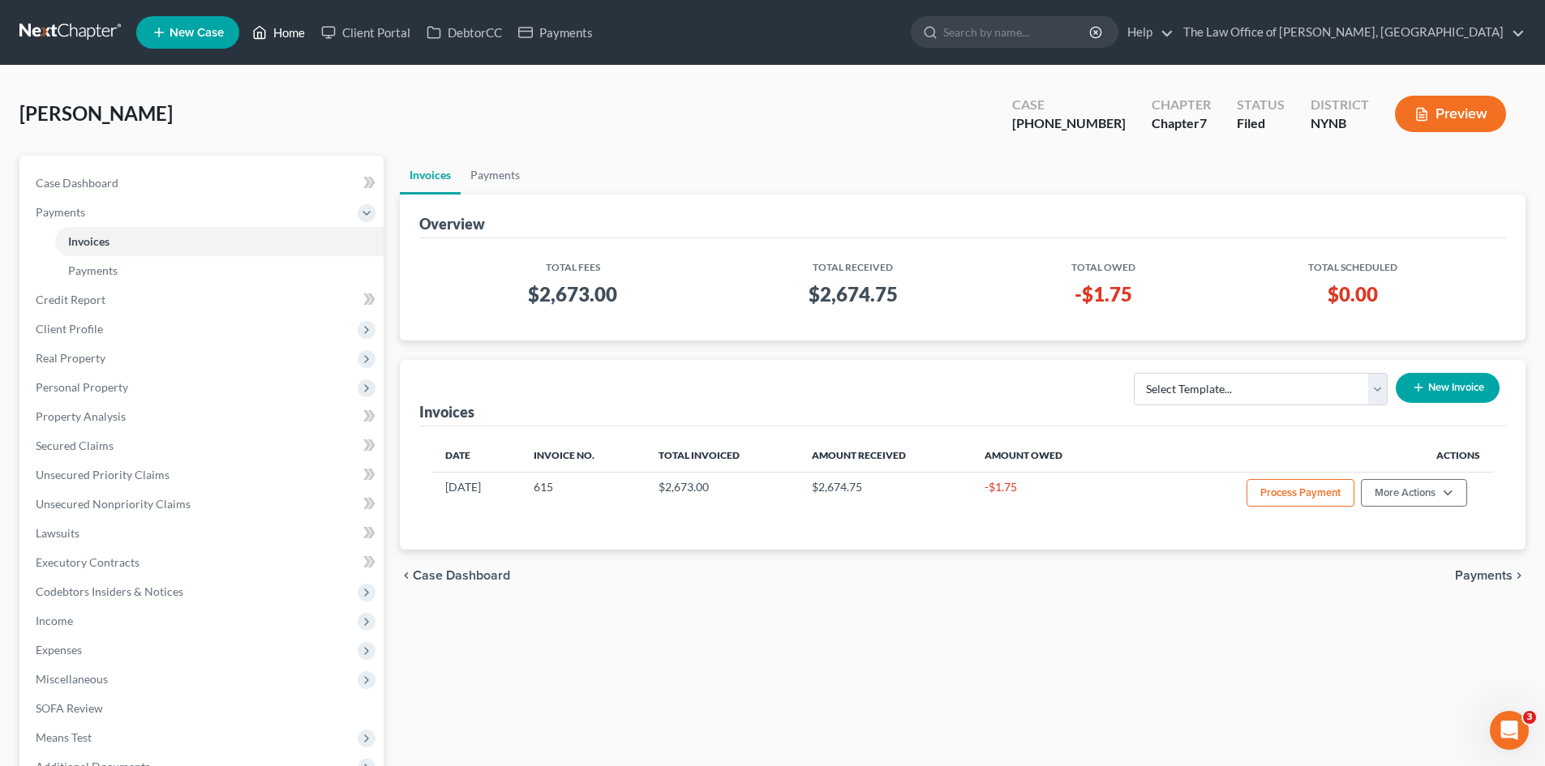
click at [293, 32] on link "Home" at bounding box center [278, 32] width 69 height 29
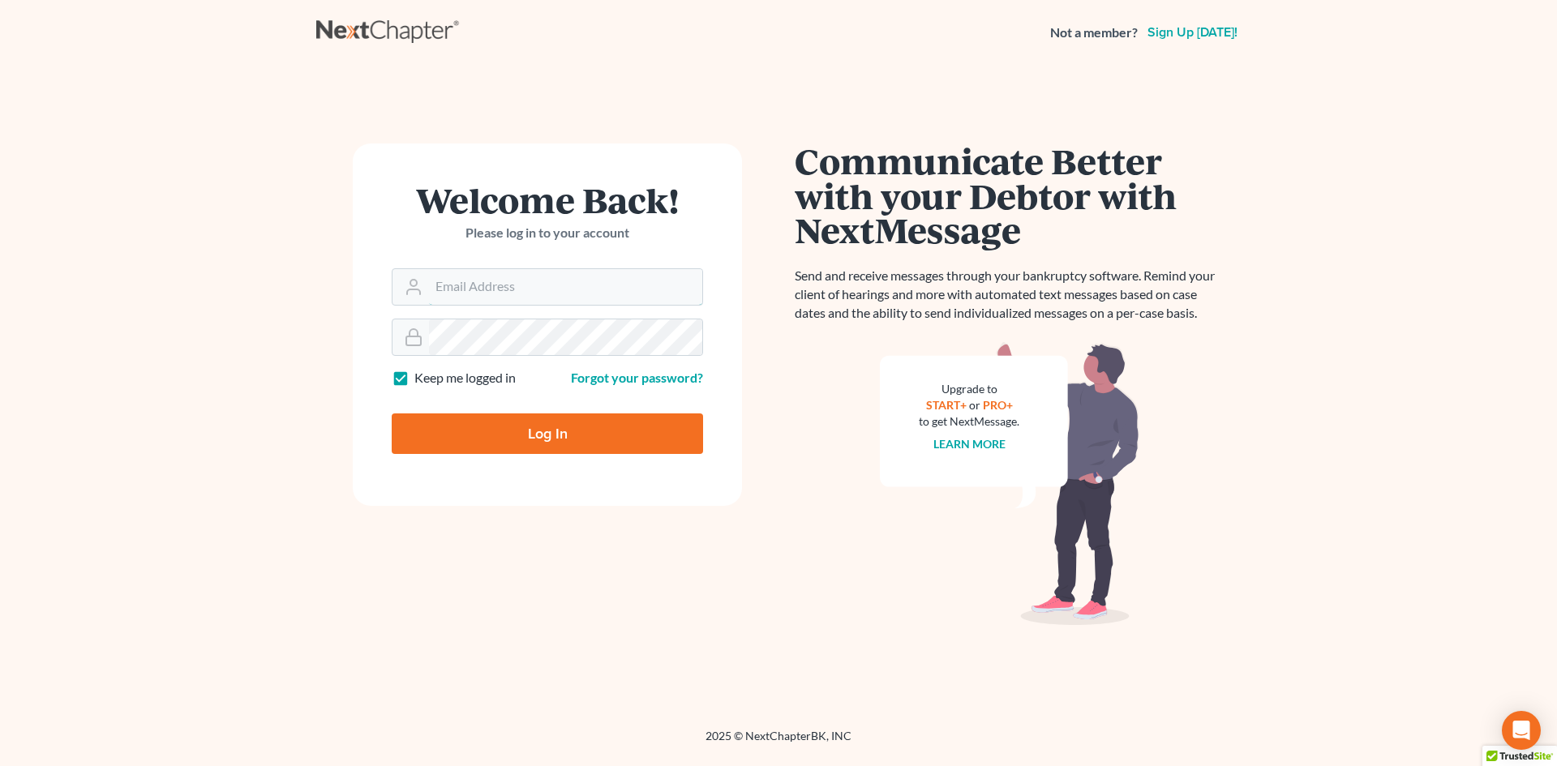
type input "[PERSON_NAME][EMAIL_ADDRESS][DOMAIN_NAME]"
click at [696, 401] on div at bounding box center [558, 447] width 333 height 185
click at [496, 441] on input "Log In" at bounding box center [547, 434] width 311 height 41
type input "Thinking..."
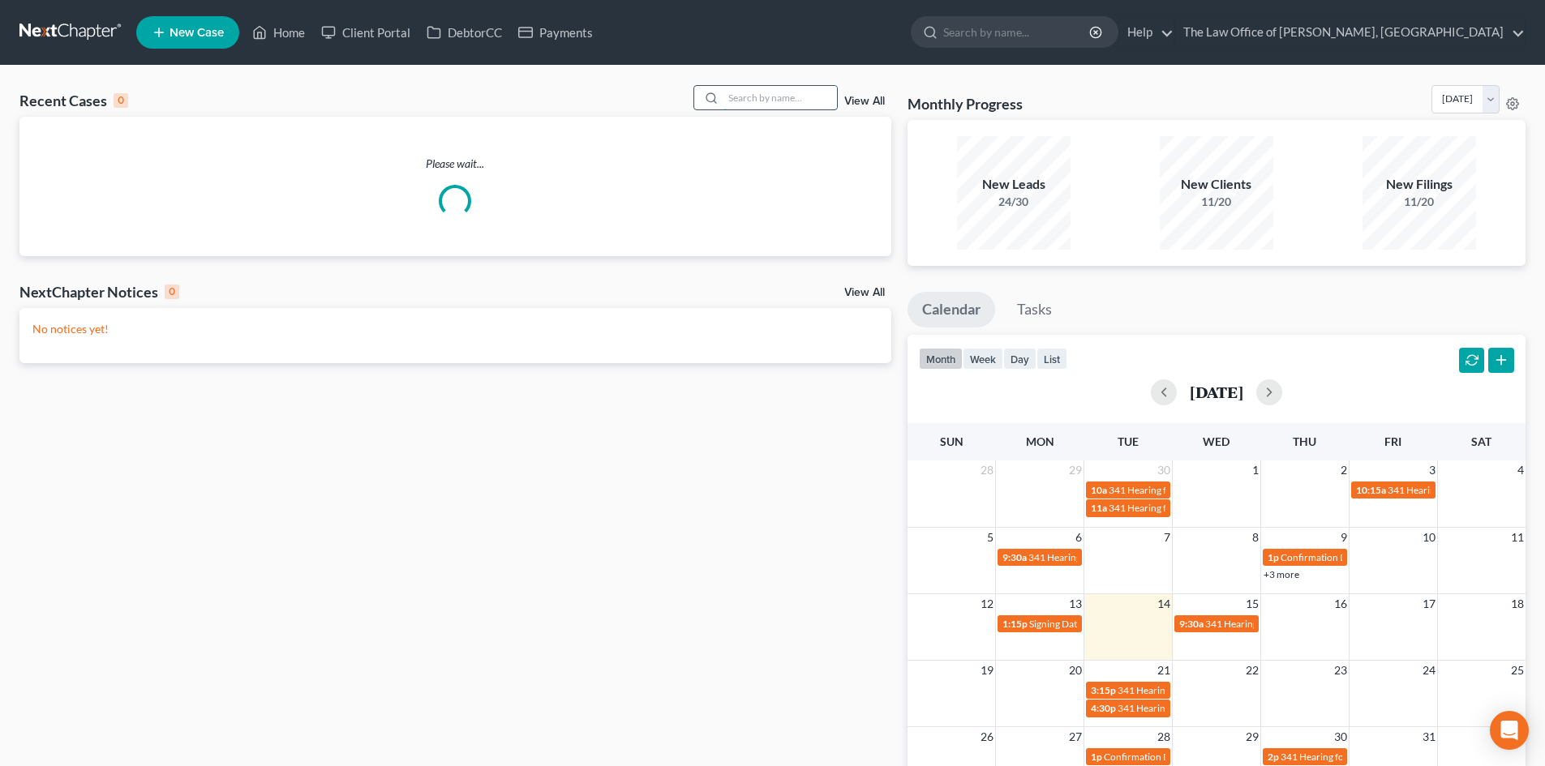
click at [752, 92] on input "search" at bounding box center [780, 98] width 114 height 24
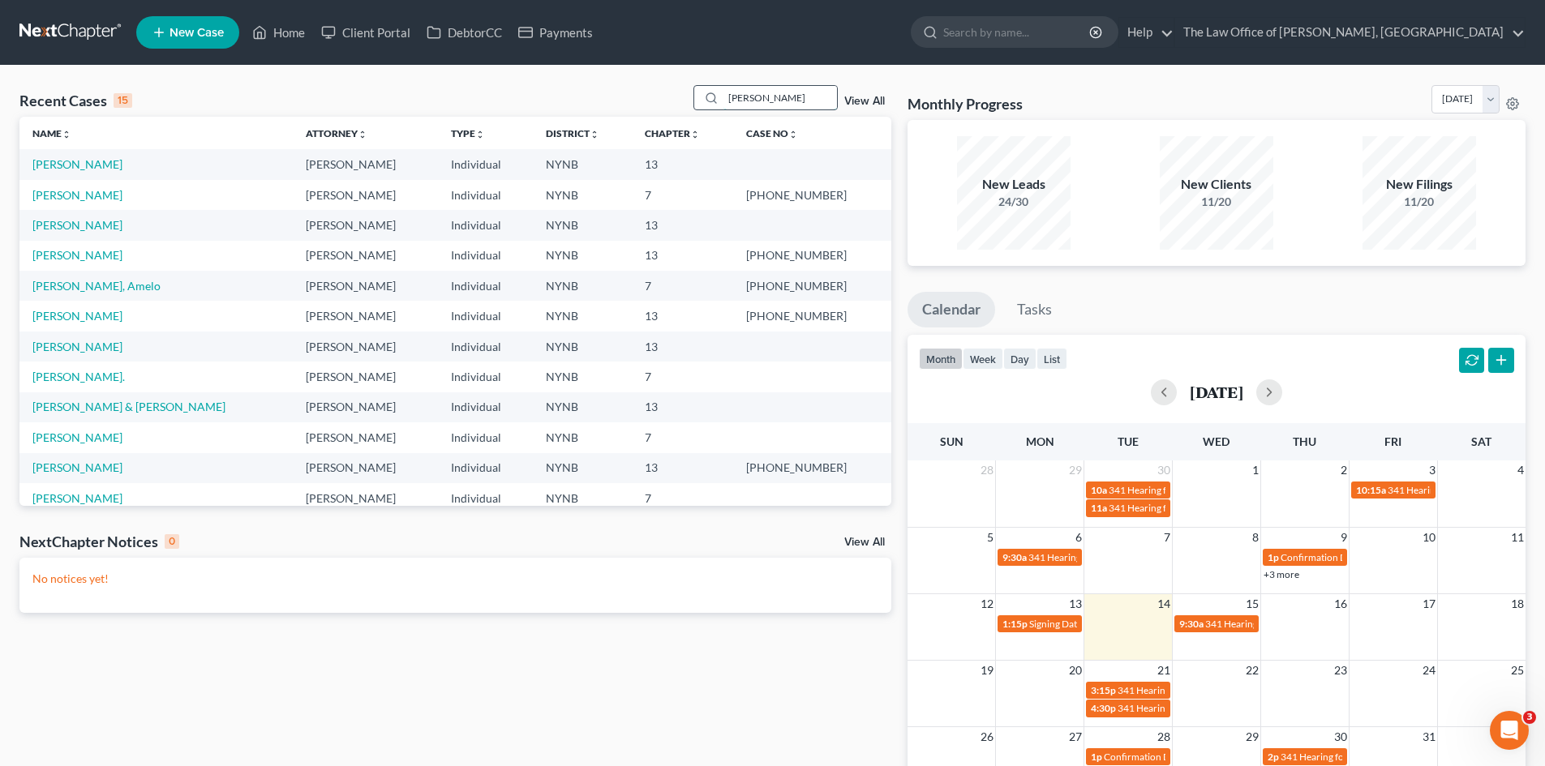
type input "[PERSON_NAME]"
